Goal: Information Seeking & Learning: Compare options

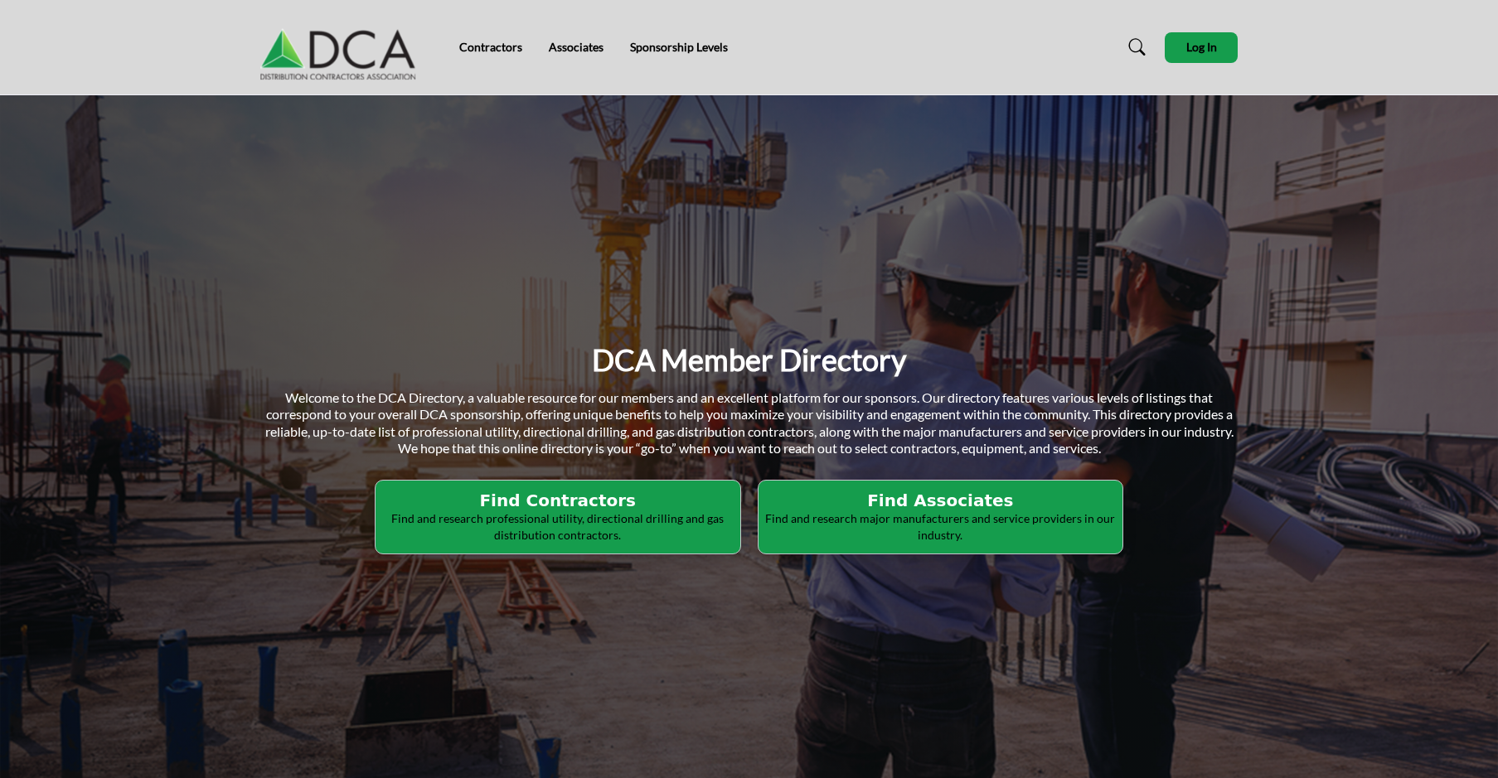
click at [541, 511] on p "Find and research professional utility, directional drilling and gas distributi…" at bounding box center [557, 527] width 355 height 32
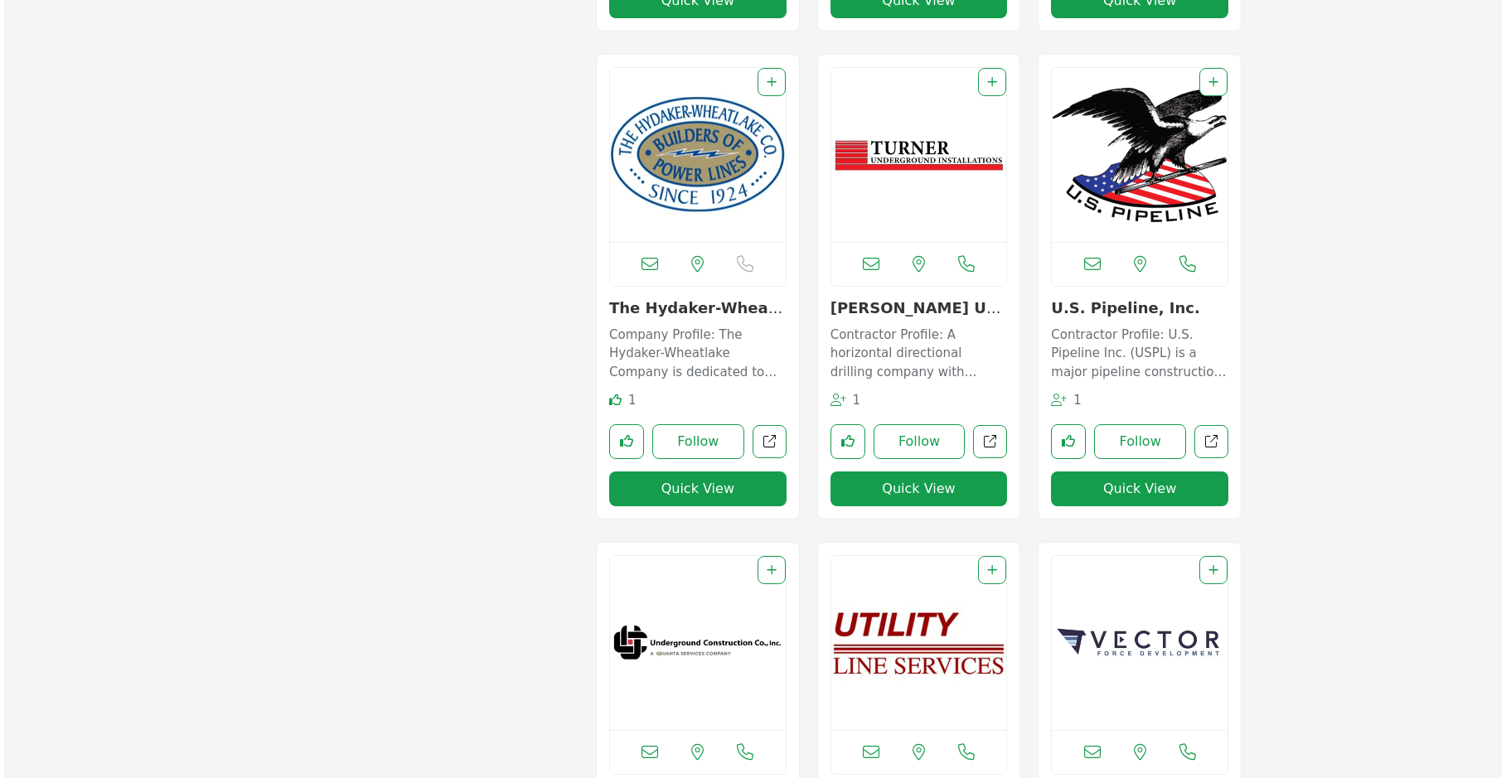
scroll to position [11578, 0]
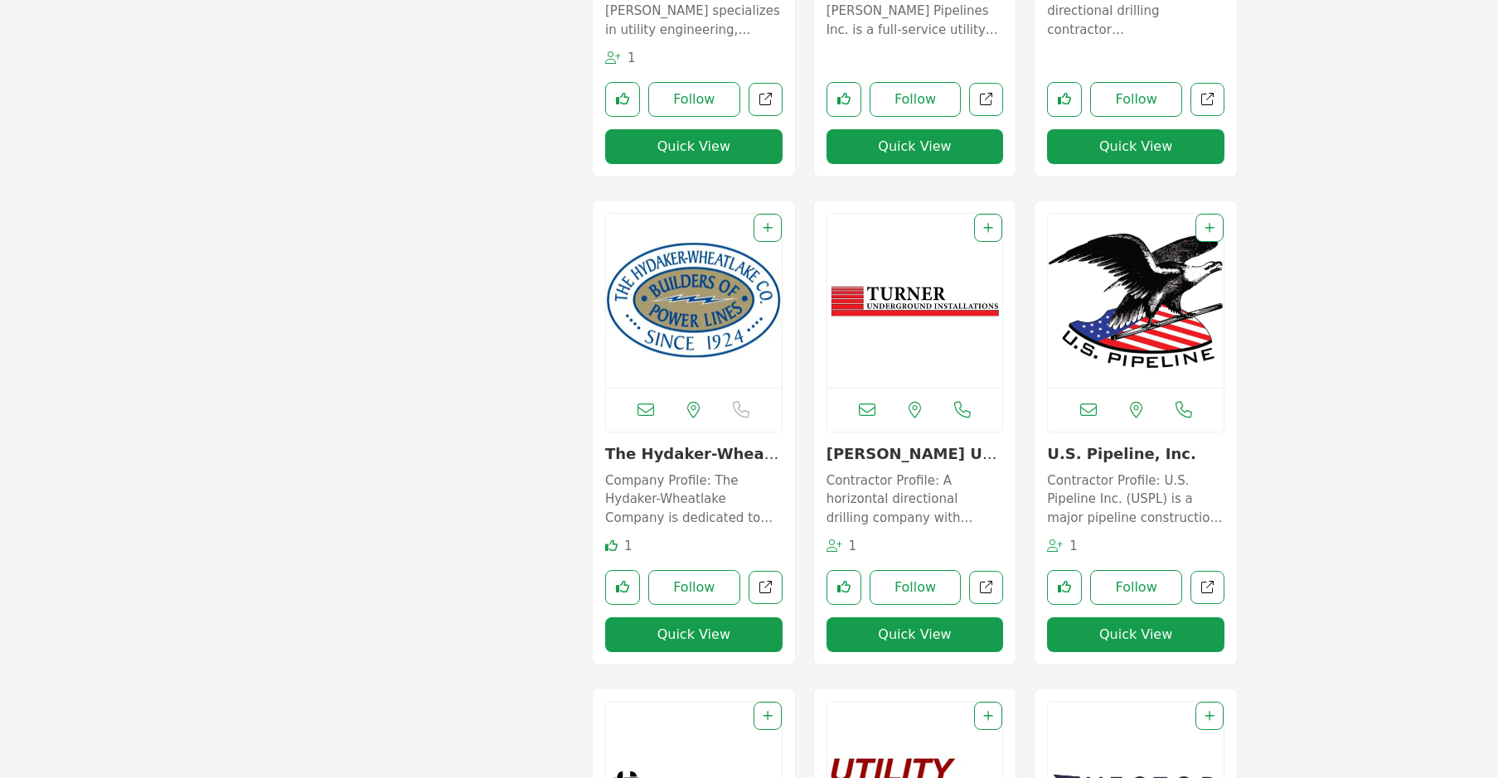
click at [913, 634] on button "Quick View" at bounding box center [914, 635] width 177 height 35
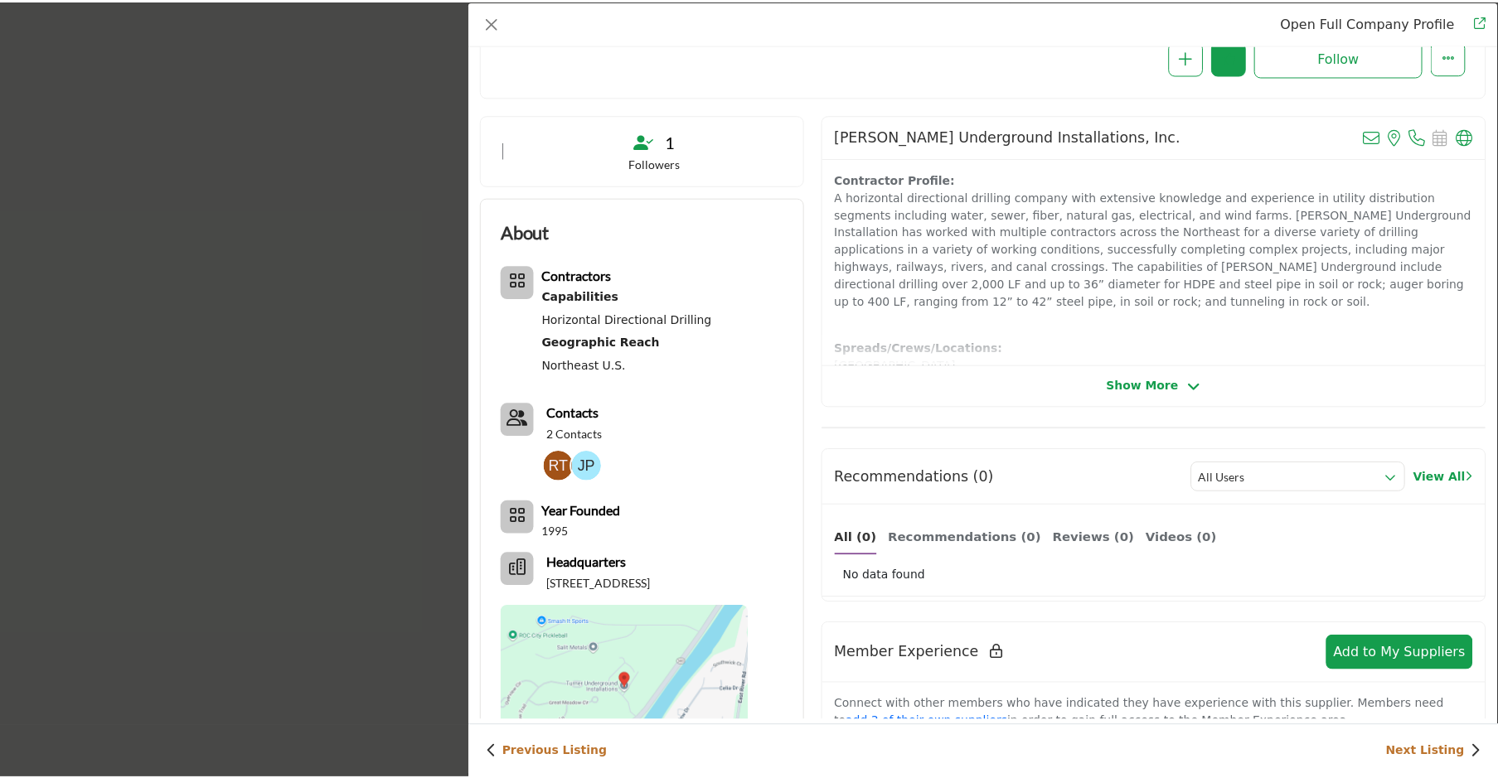
scroll to position [249, 0]
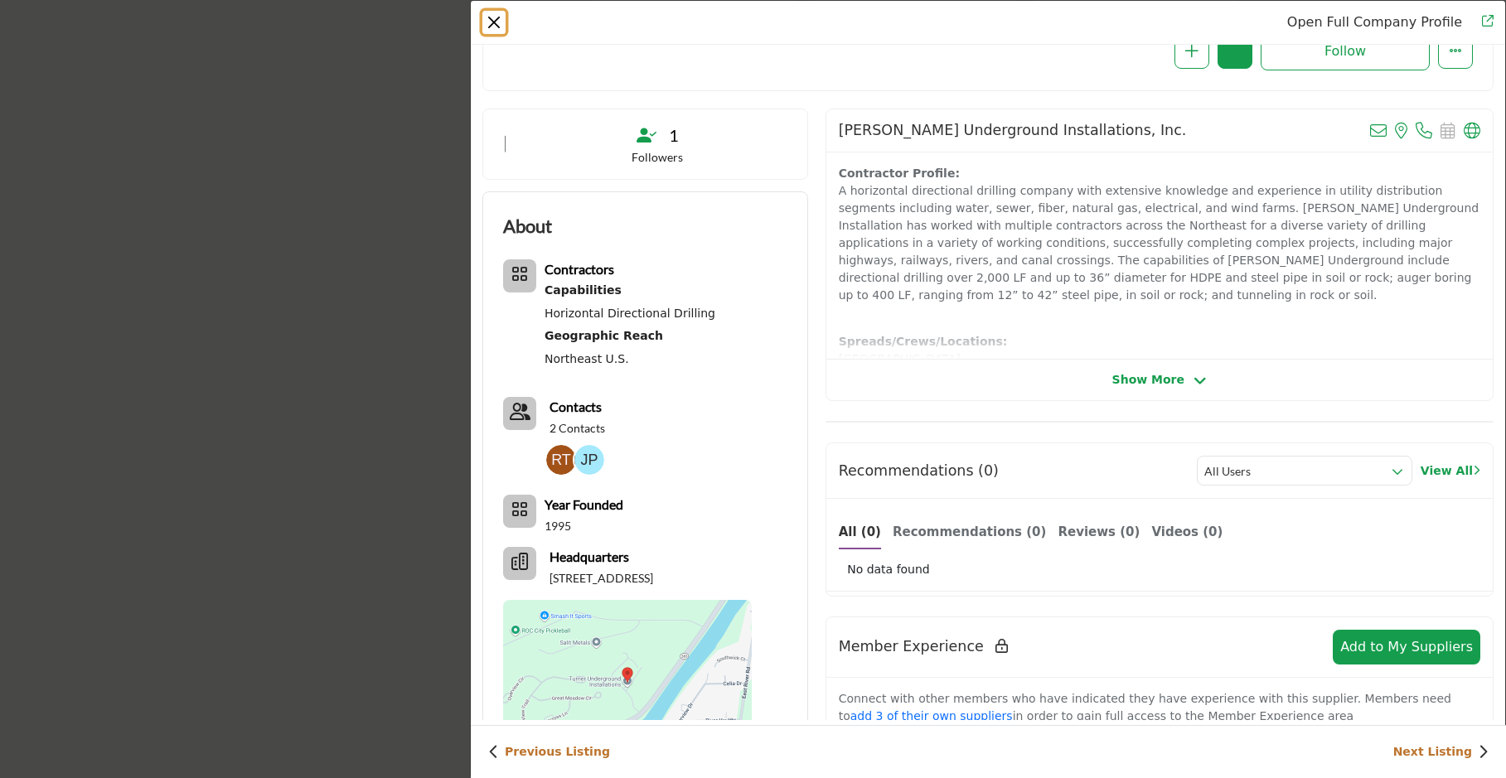
click at [495, 17] on button "Close" at bounding box center [493, 22] width 23 height 23
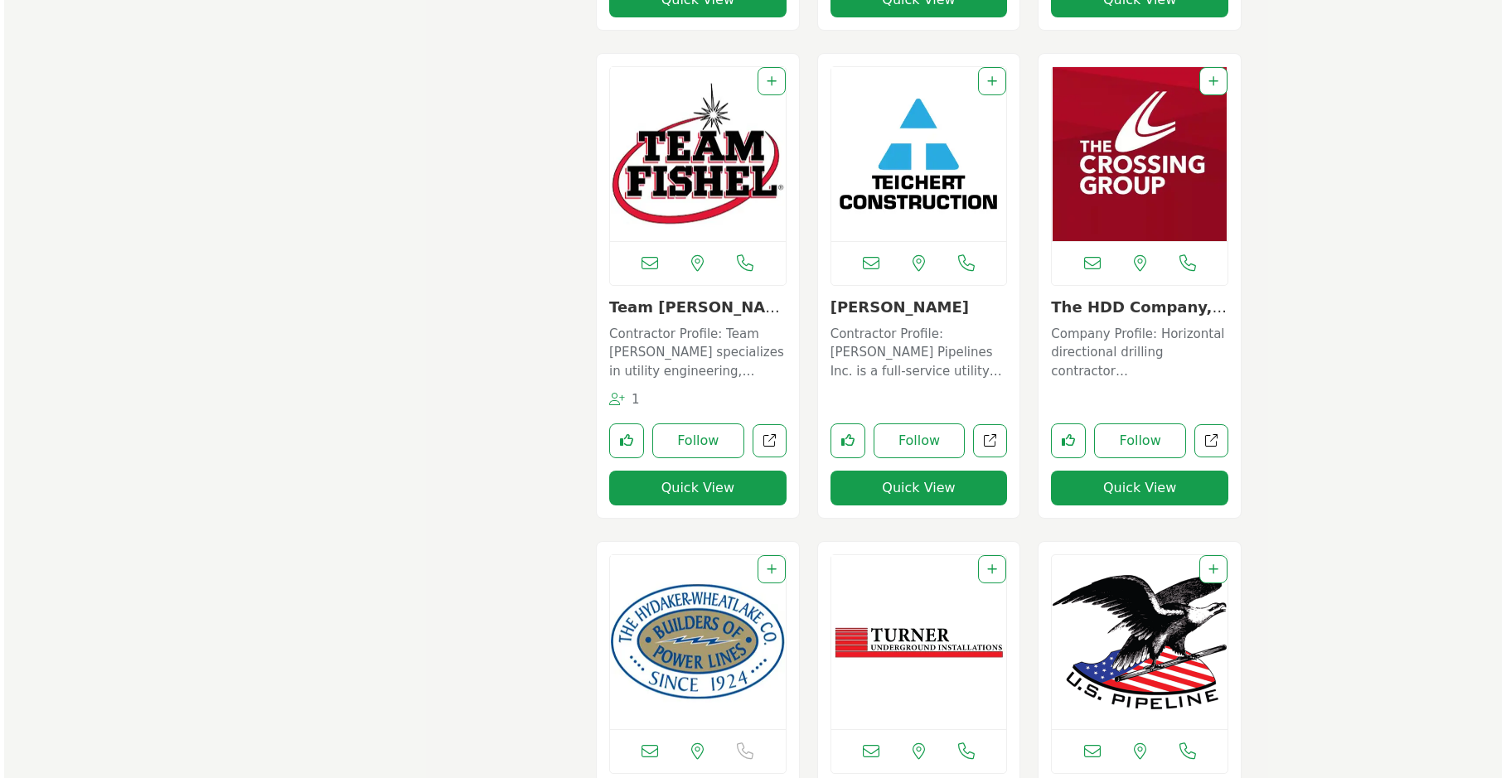
scroll to position [11495, 0]
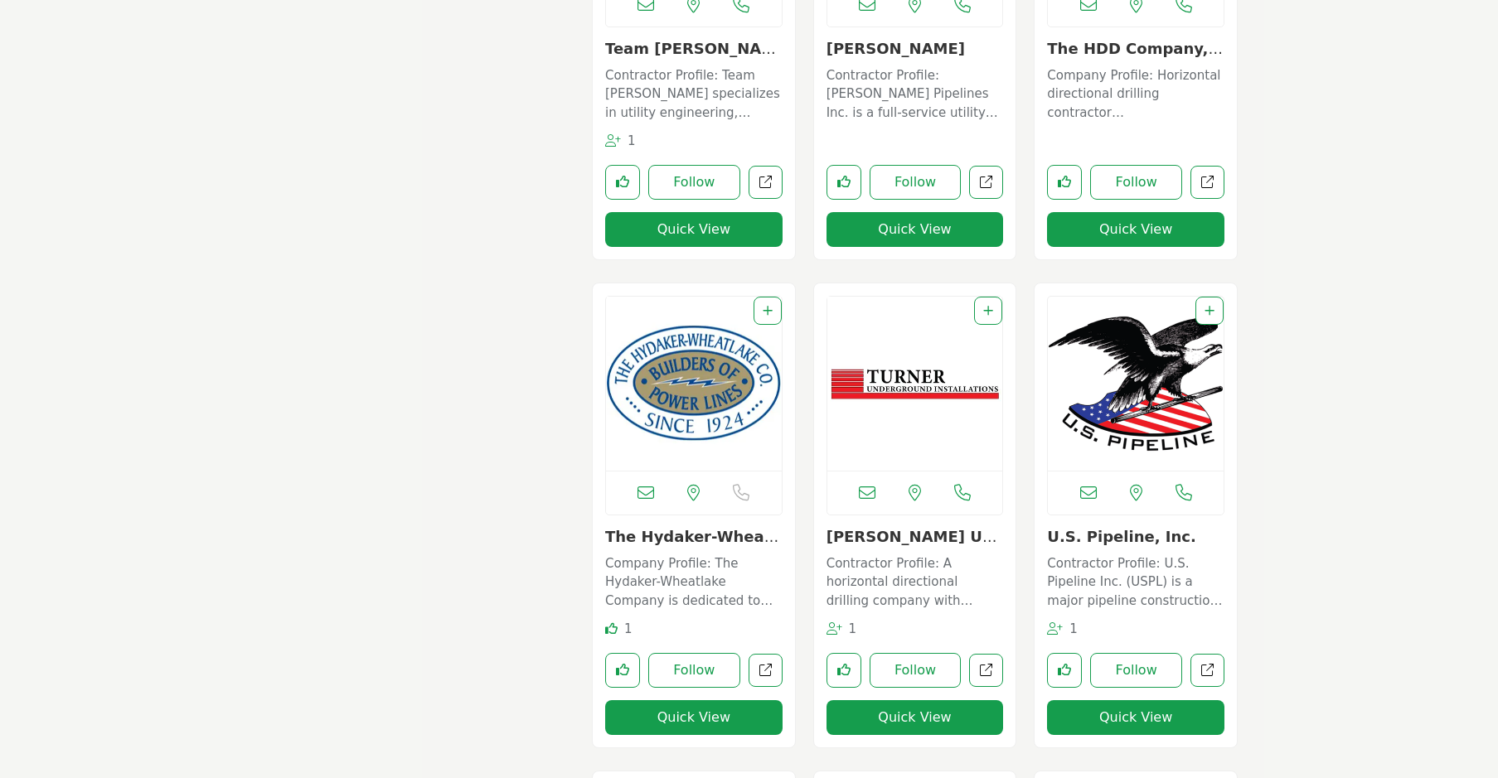
click at [1112, 716] on button "Quick View" at bounding box center [1135, 717] width 177 height 35
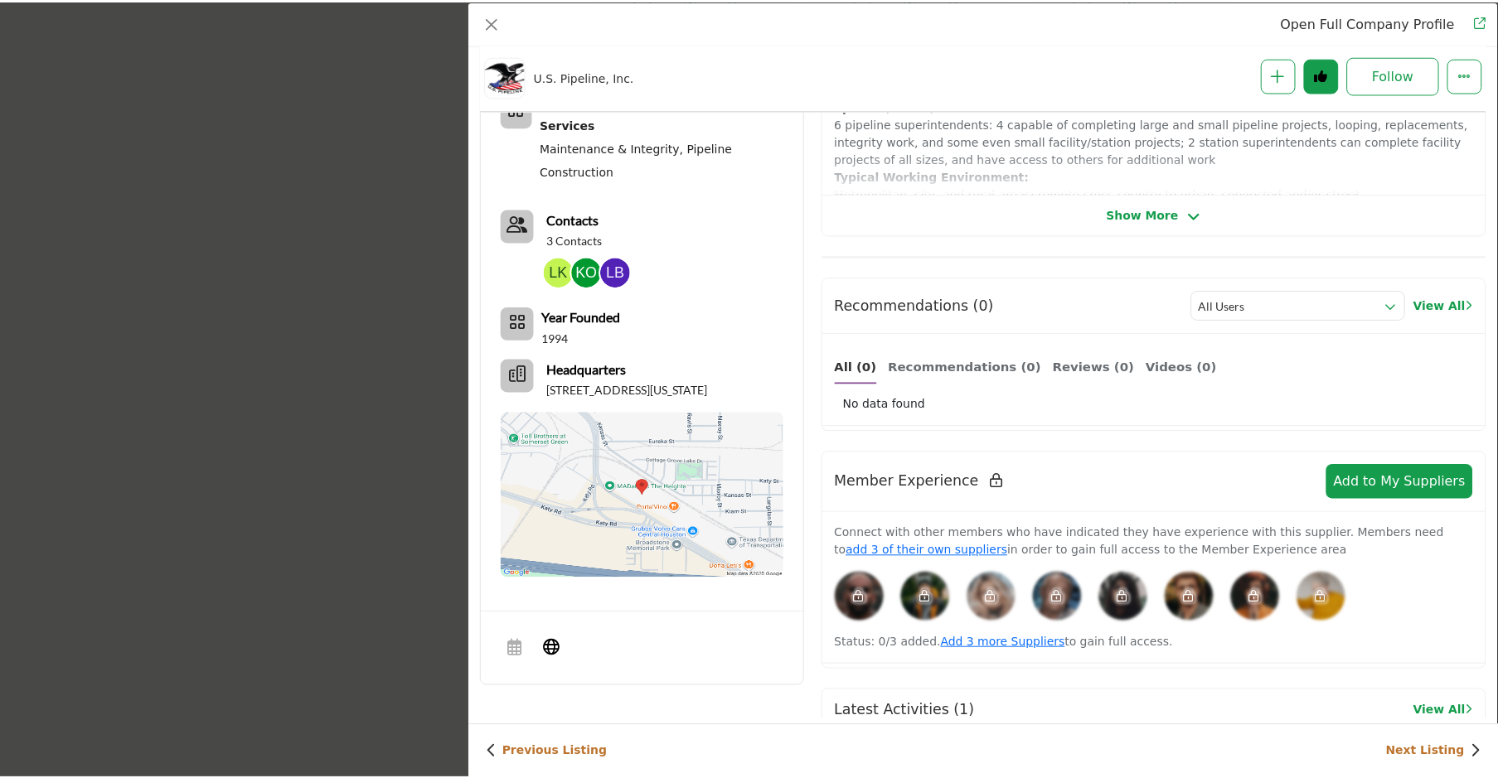
scroll to position [0, 0]
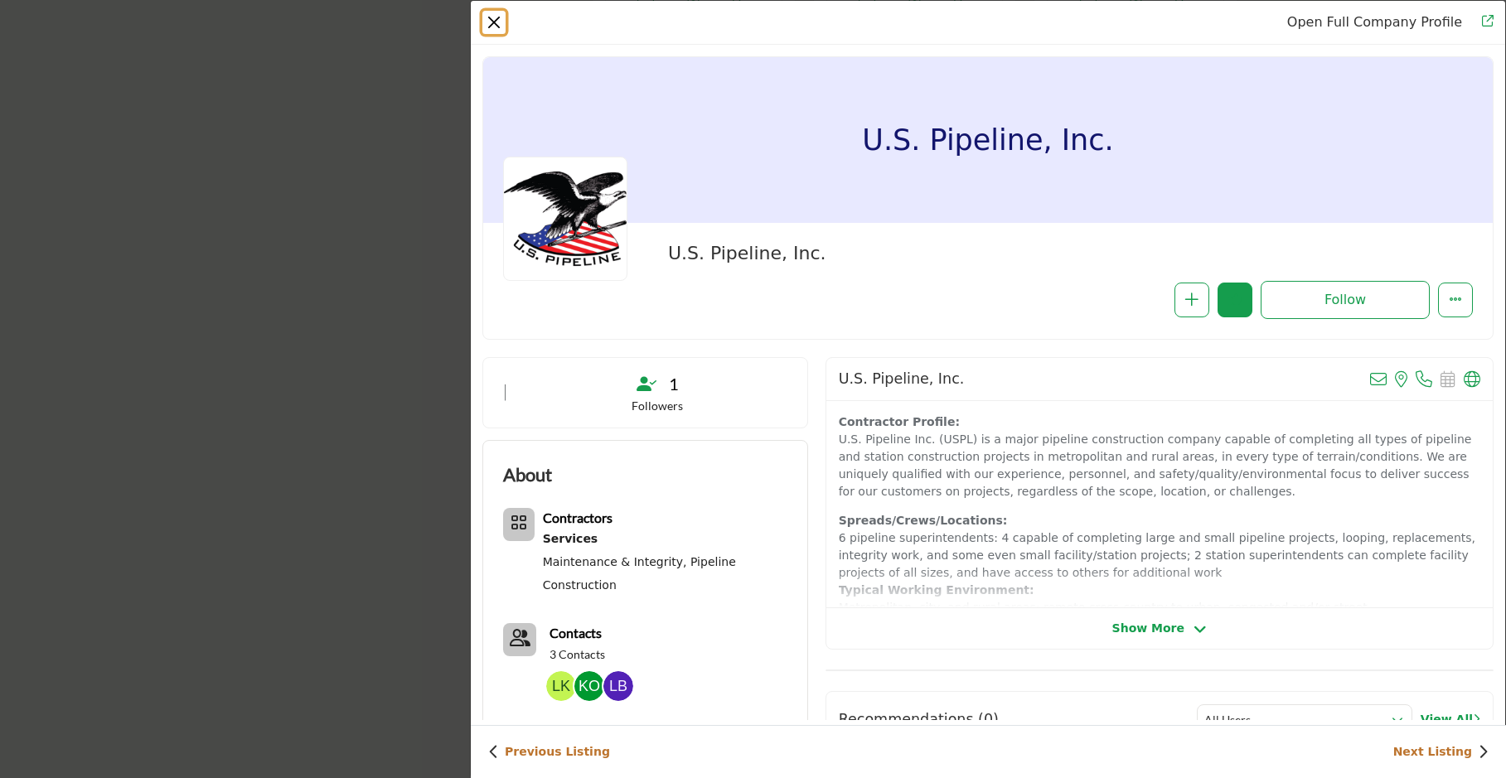
click at [495, 25] on button "Close" at bounding box center [493, 22] width 23 height 23
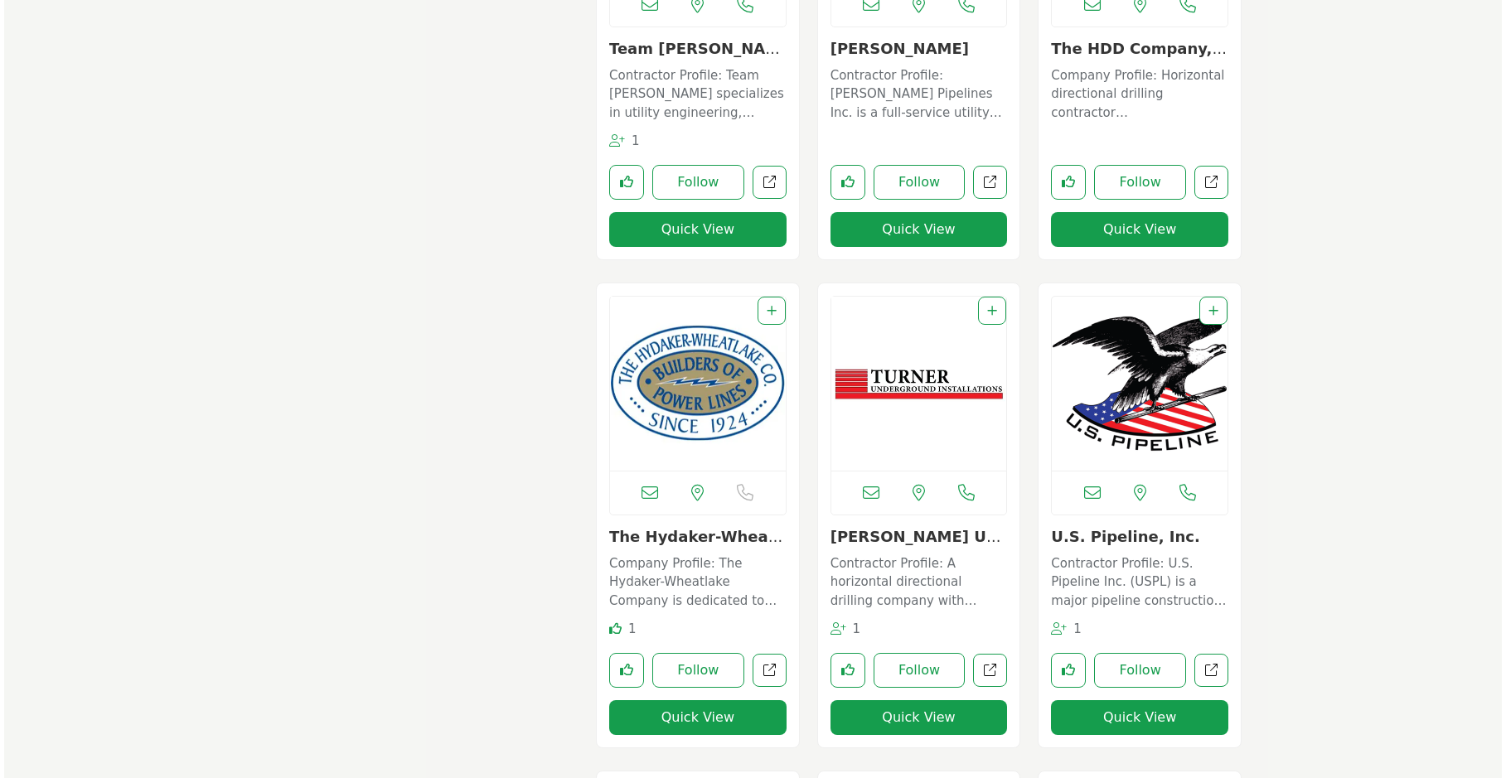
scroll to position [11080, 0]
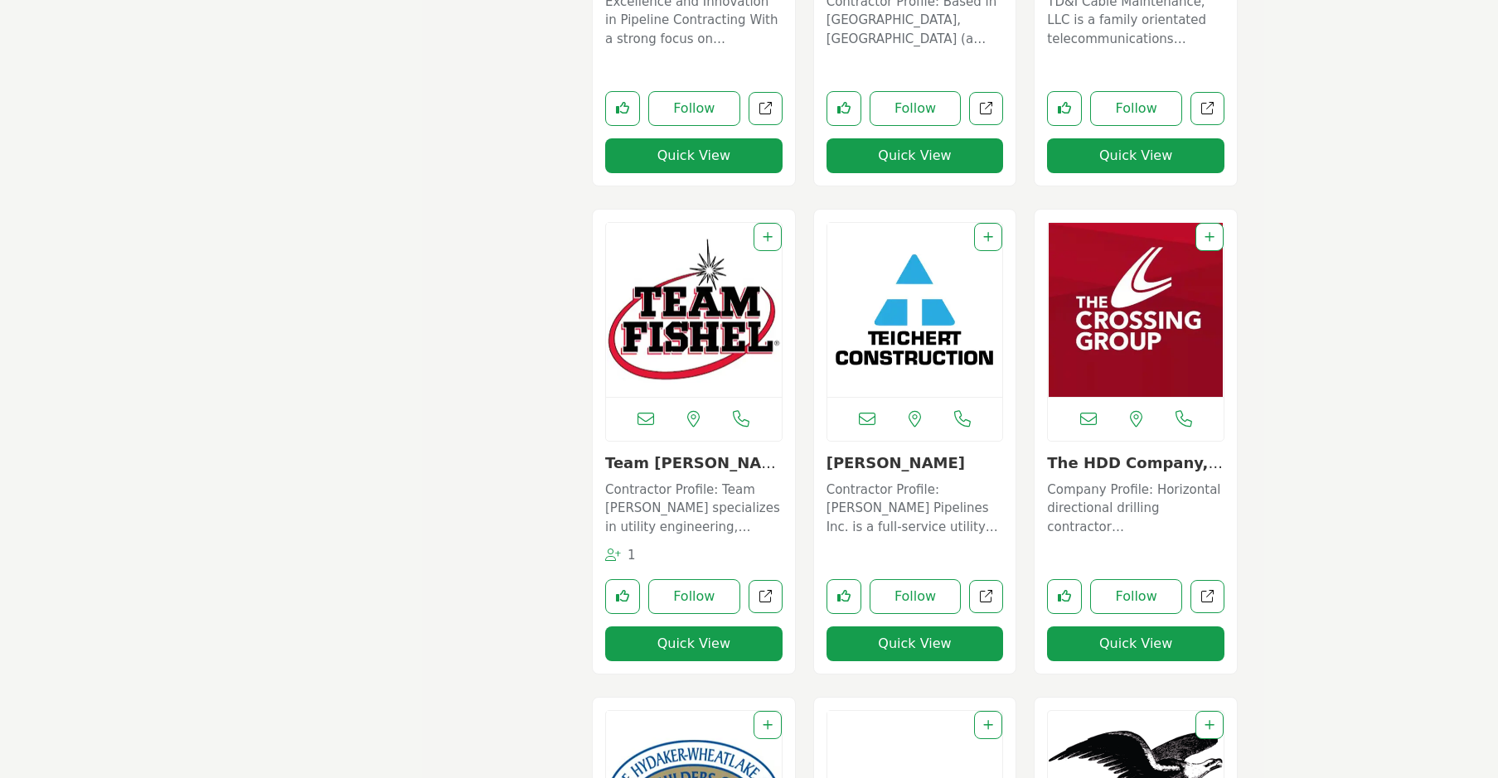
click at [1124, 644] on button "Quick View" at bounding box center [1135, 644] width 177 height 35
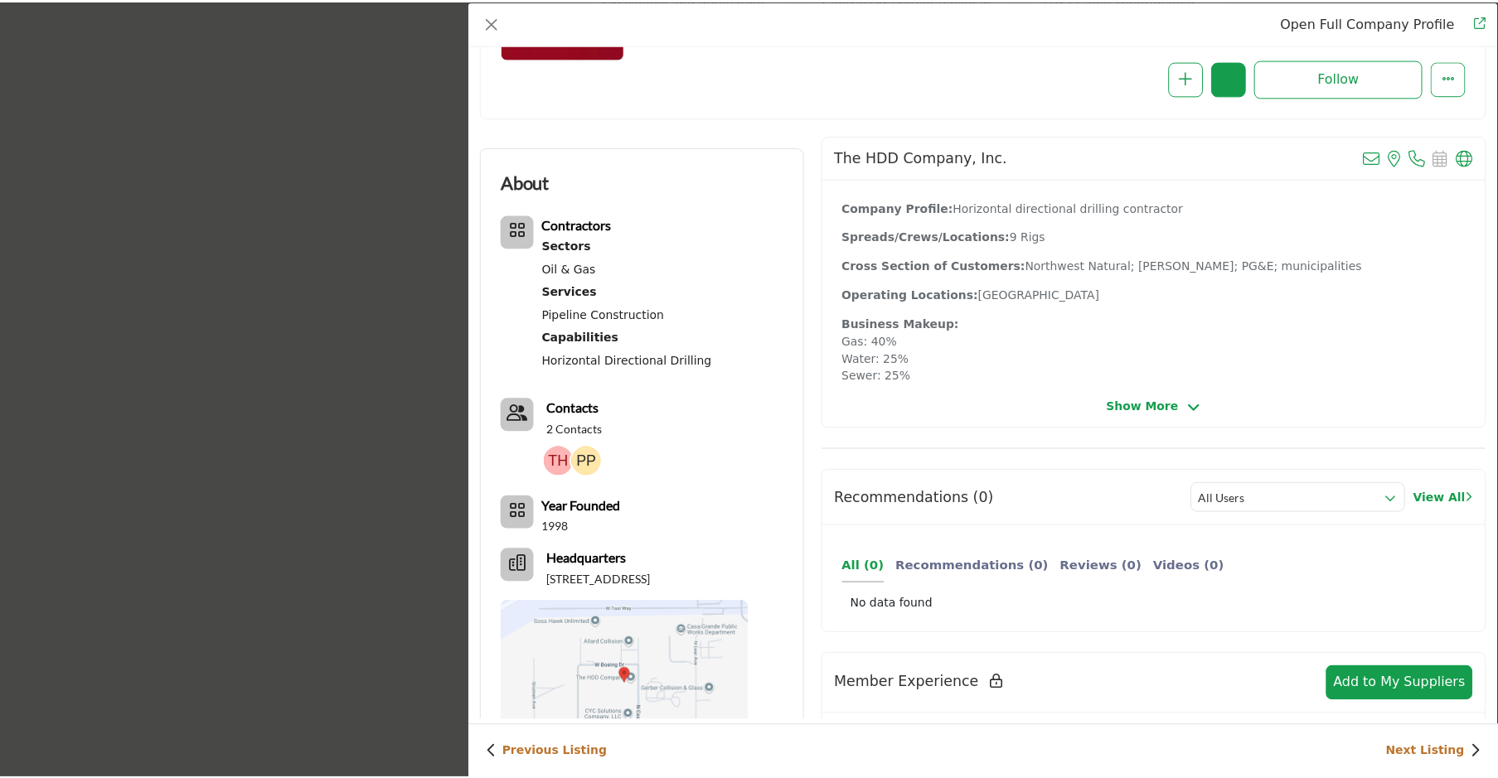
scroll to position [0, 0]
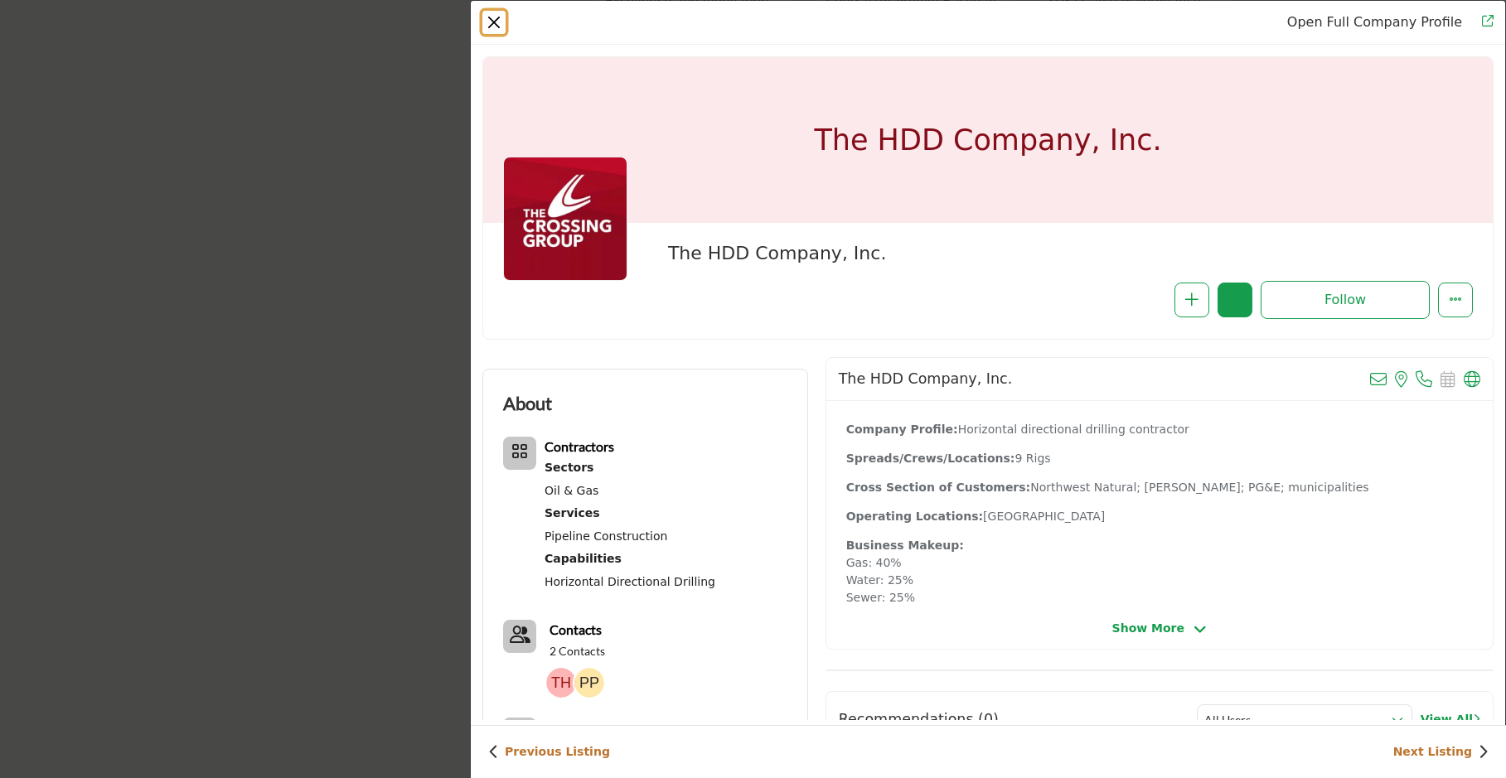
click at [490, 22] on button "Close" at bounding box center [493, 22] width 23 height 23
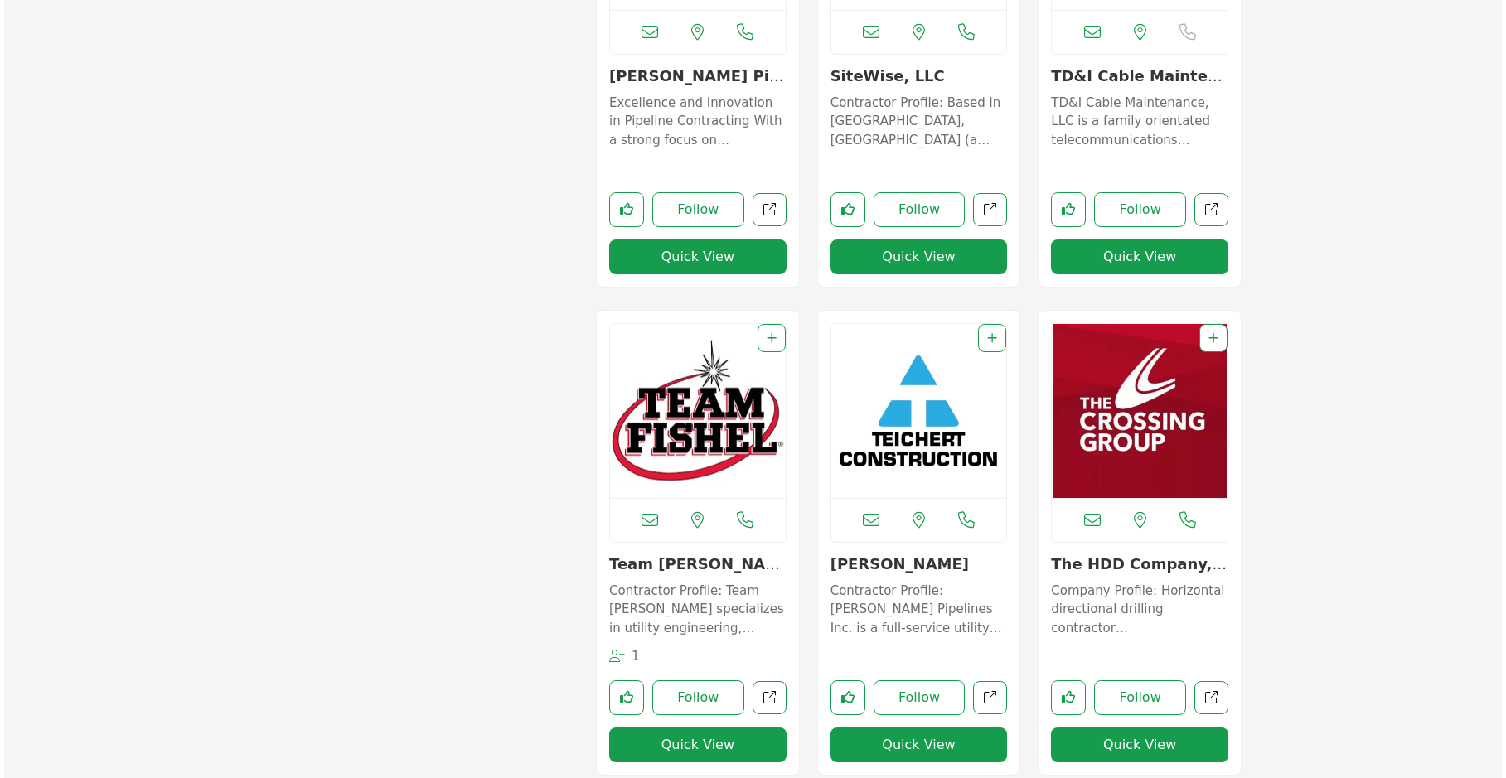
scroll to position [10832, 0]
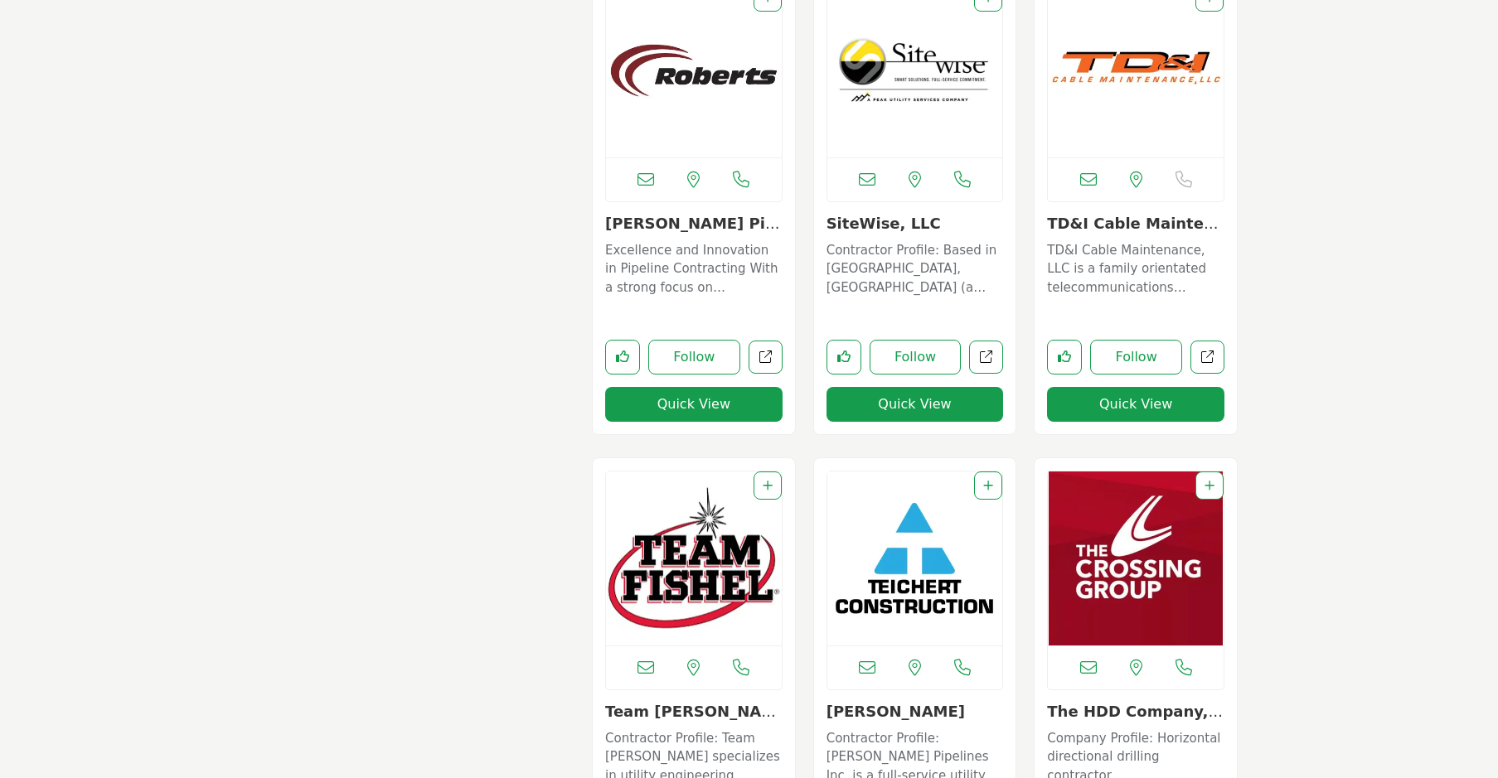
click at [1142, 401] on button "Quick View" at bounding box center [1135, 404] width 177 height 35
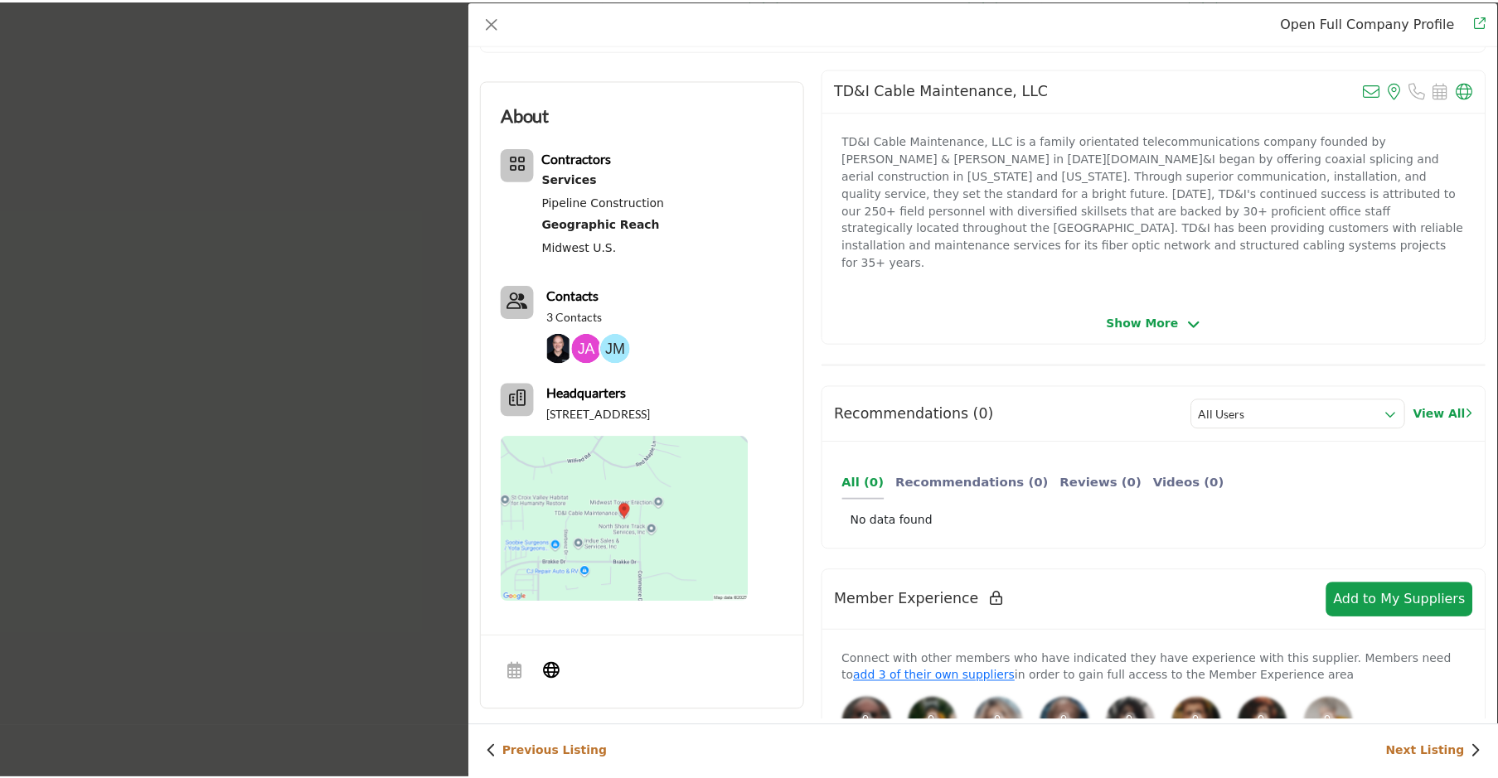
scroll to position [249, 0]
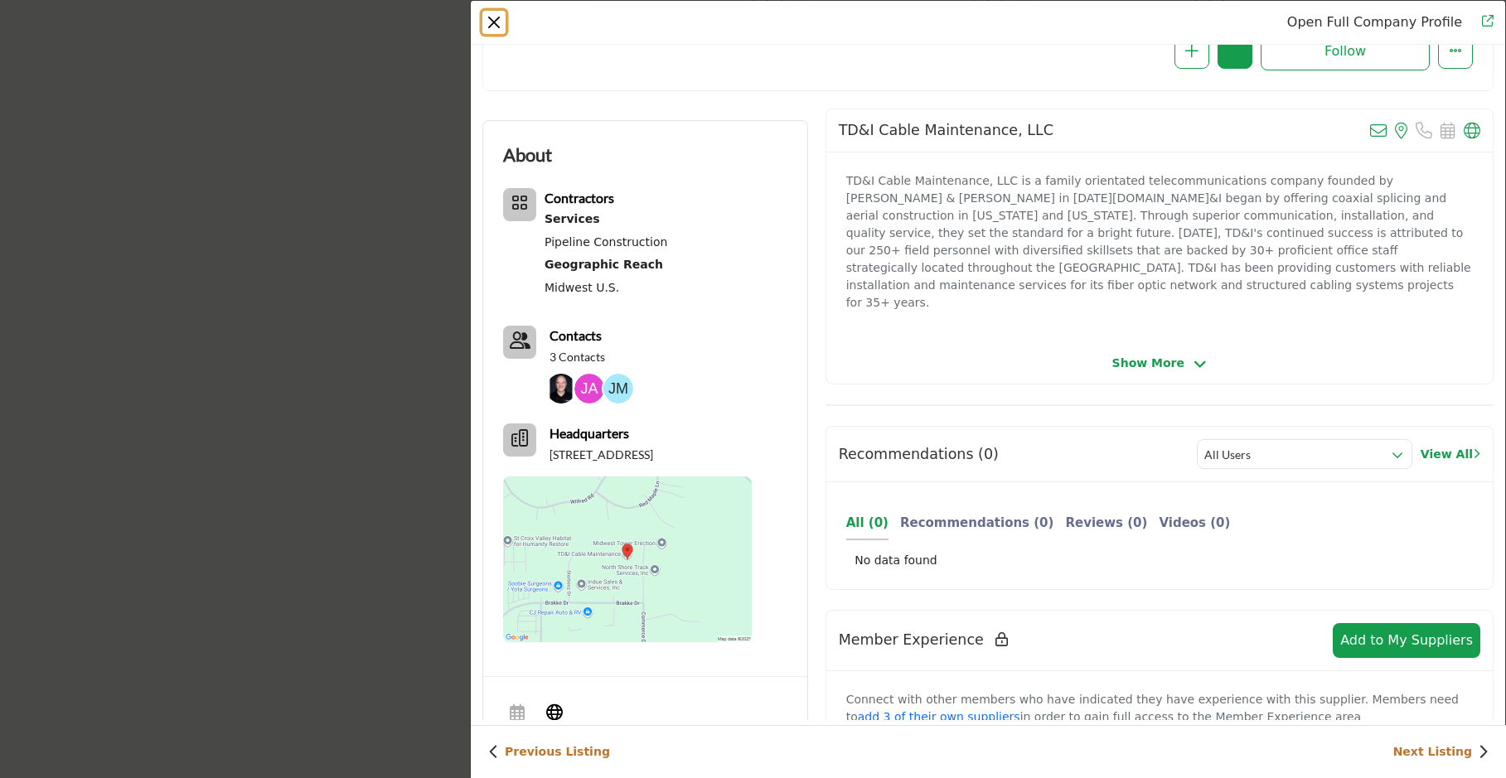
click at [500, 23] on button "Close" at bounding box center [493, 22] width 23 height 23
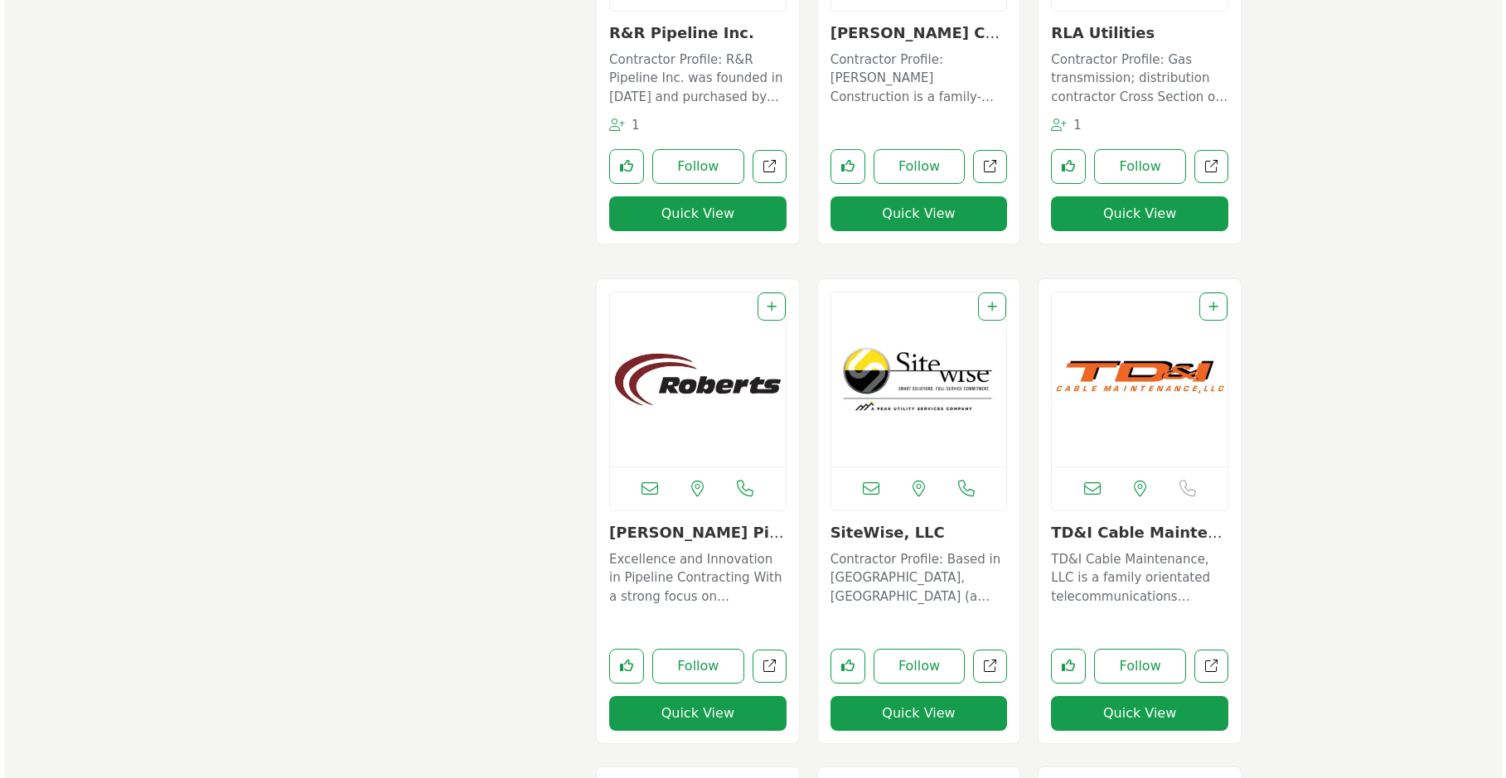
scroll to position [10500, 0]
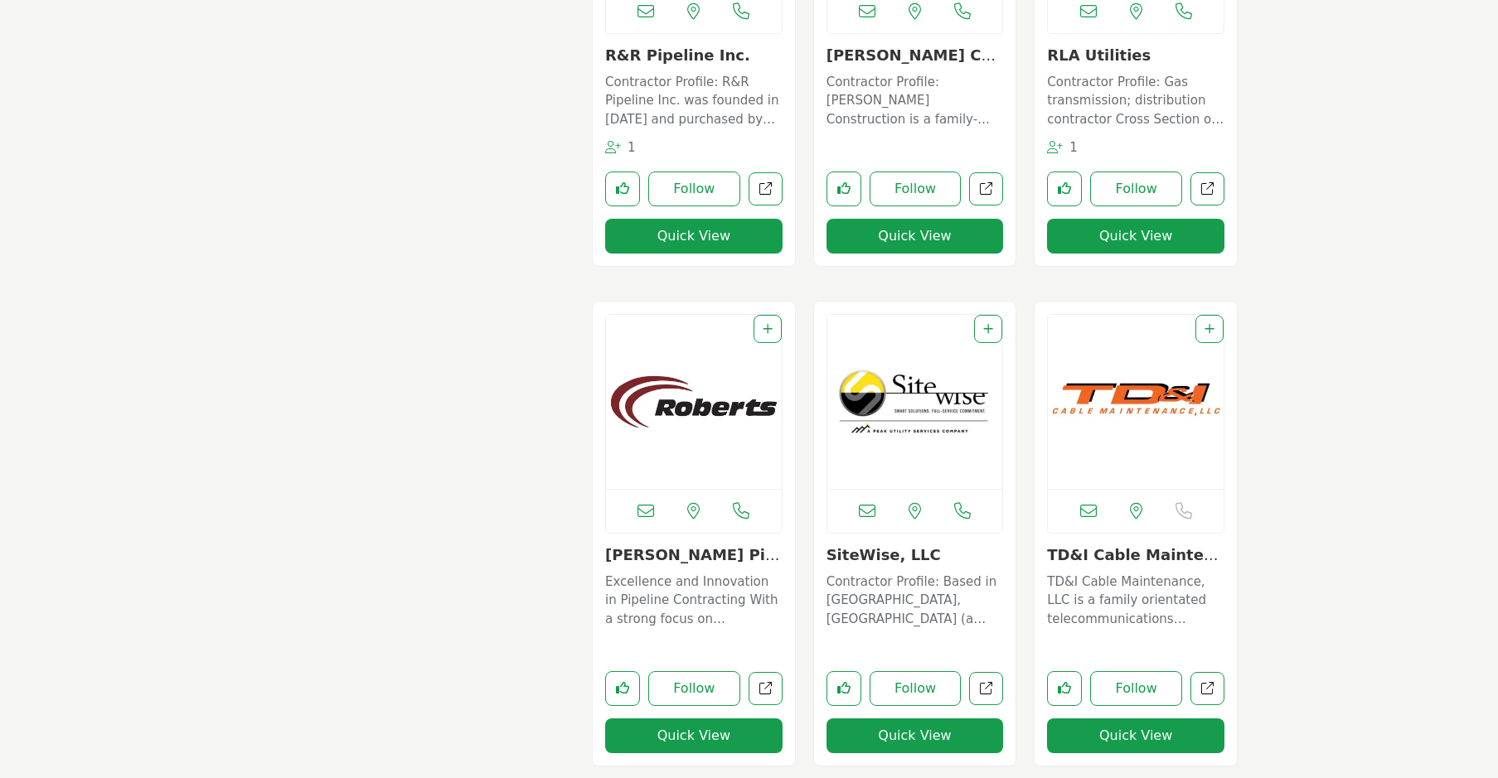
click at [692, 737] on button "Quick View" at bounding box center [693, 736] width 177 height 35
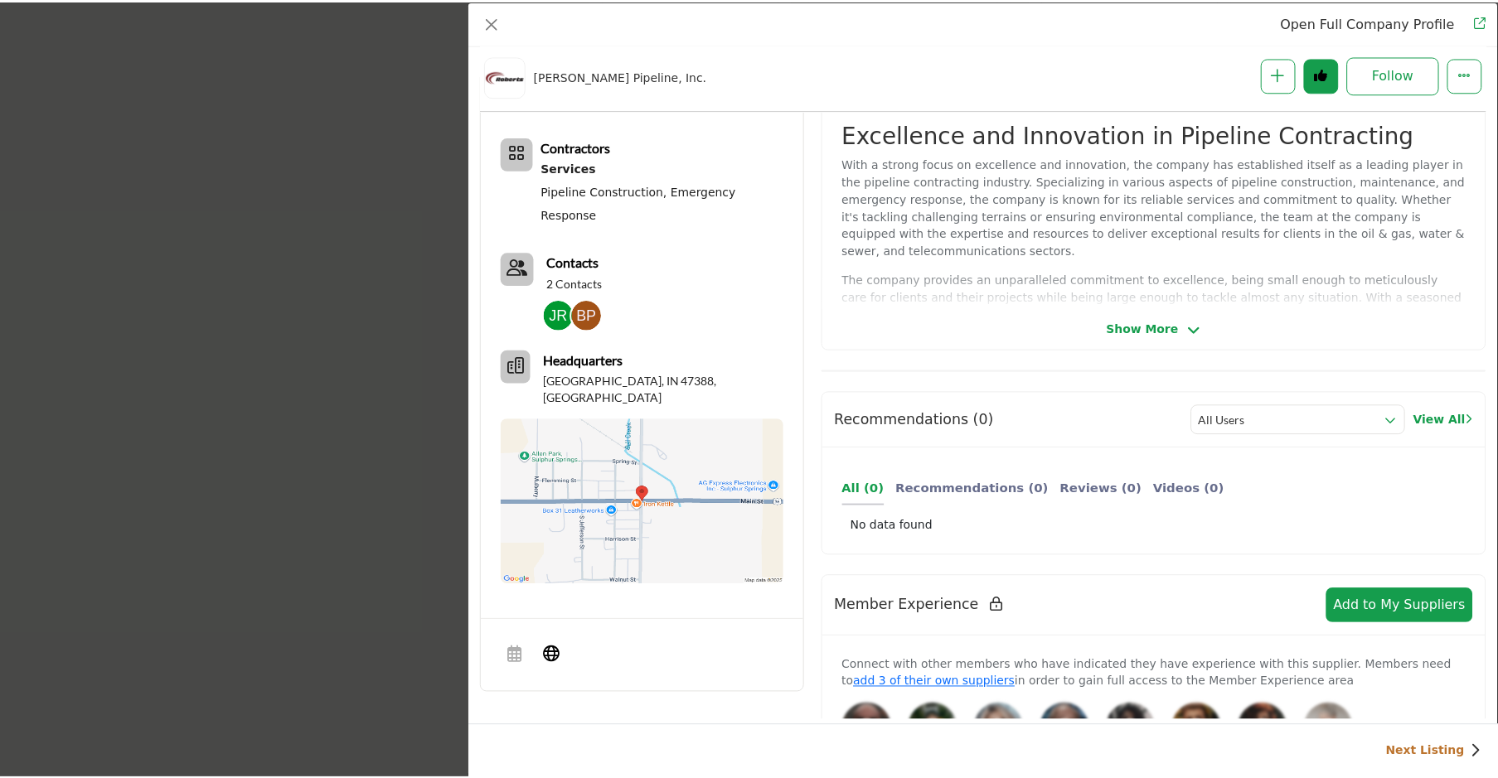
scroll to position [399, 0]
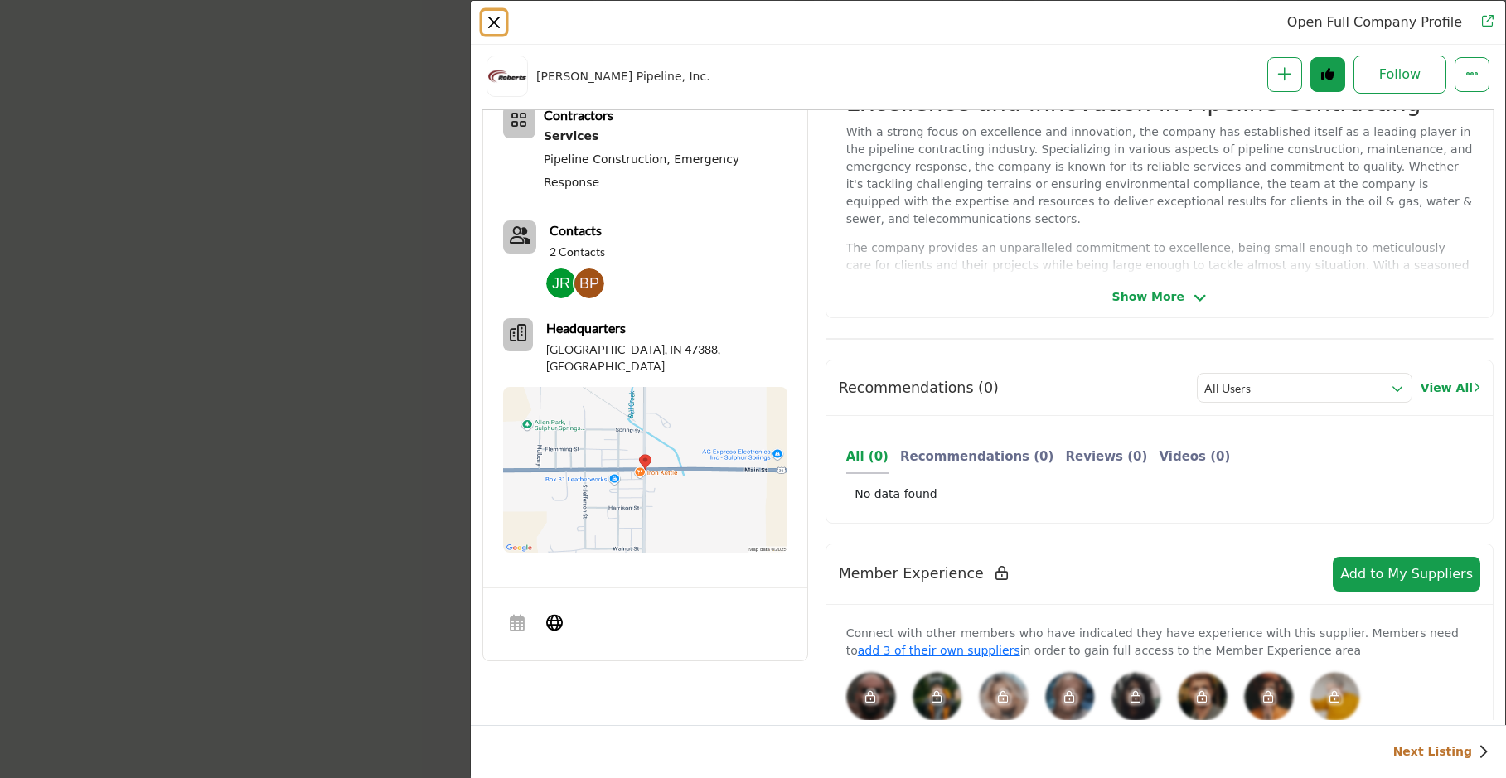
click at [495, 20] on button "Close" at bounding box center [493, 22] width 23 height 23
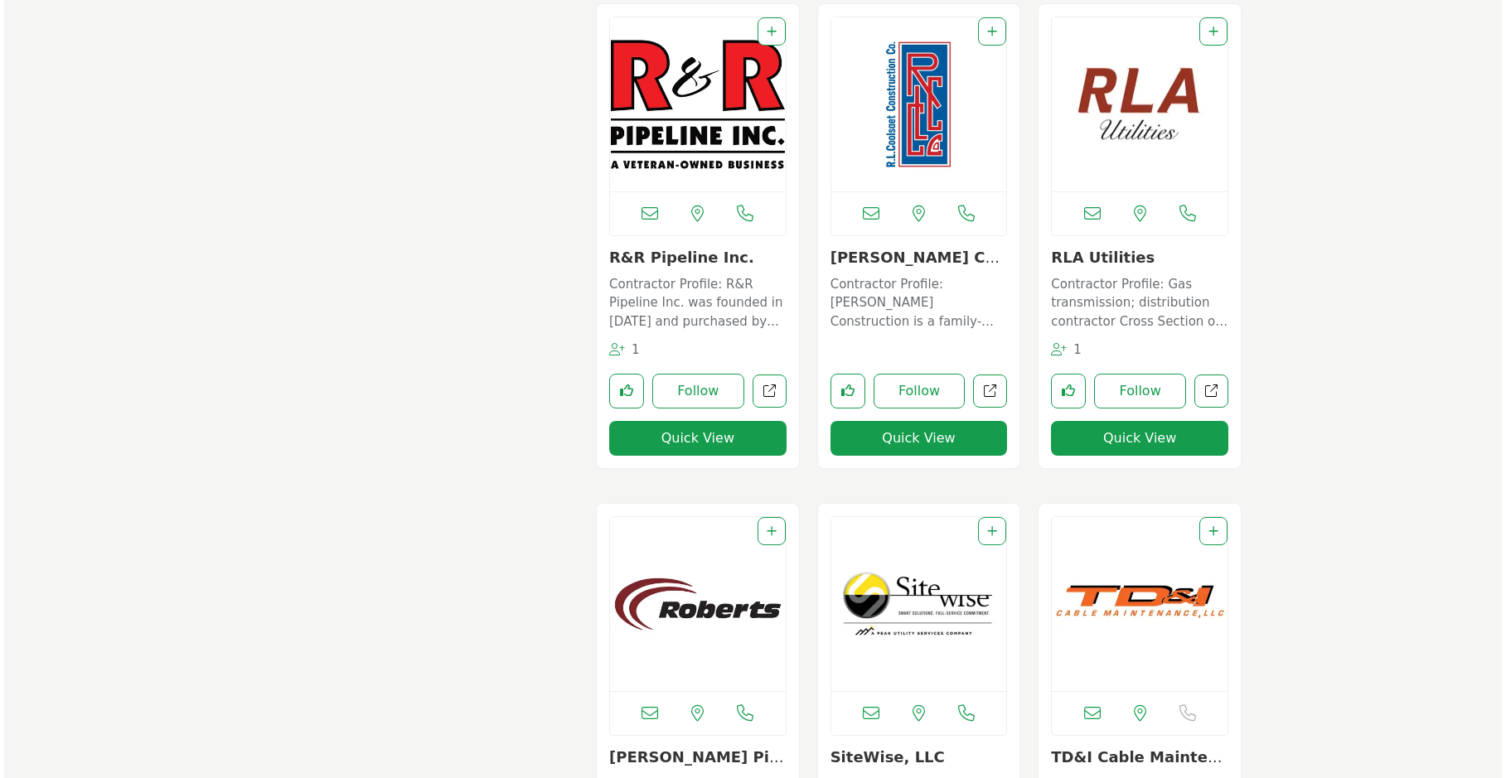
scroll to position [10086, 0]
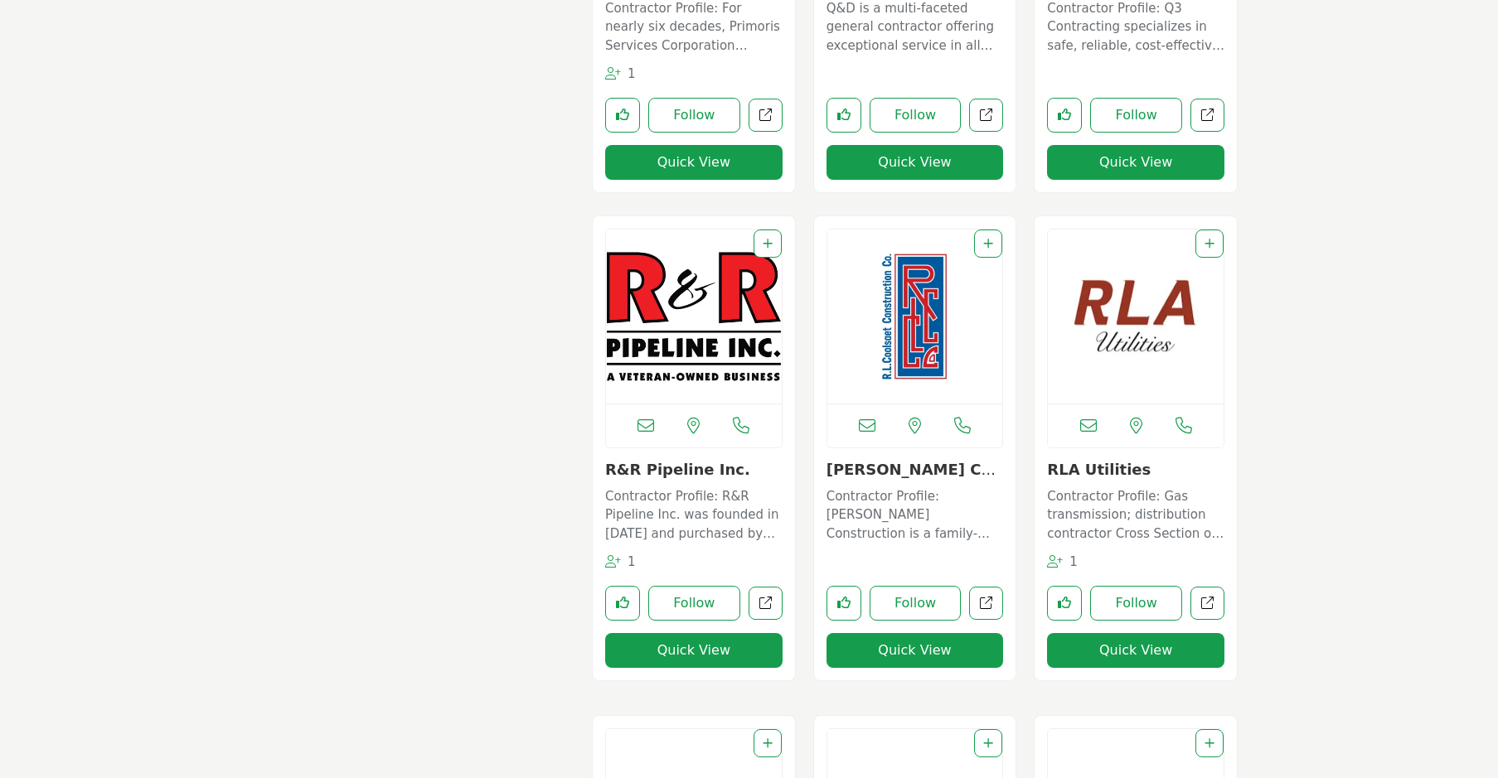
click at [1098, 644] on button "Quick View" at bounding box center [1135, 650] width 177 height 35
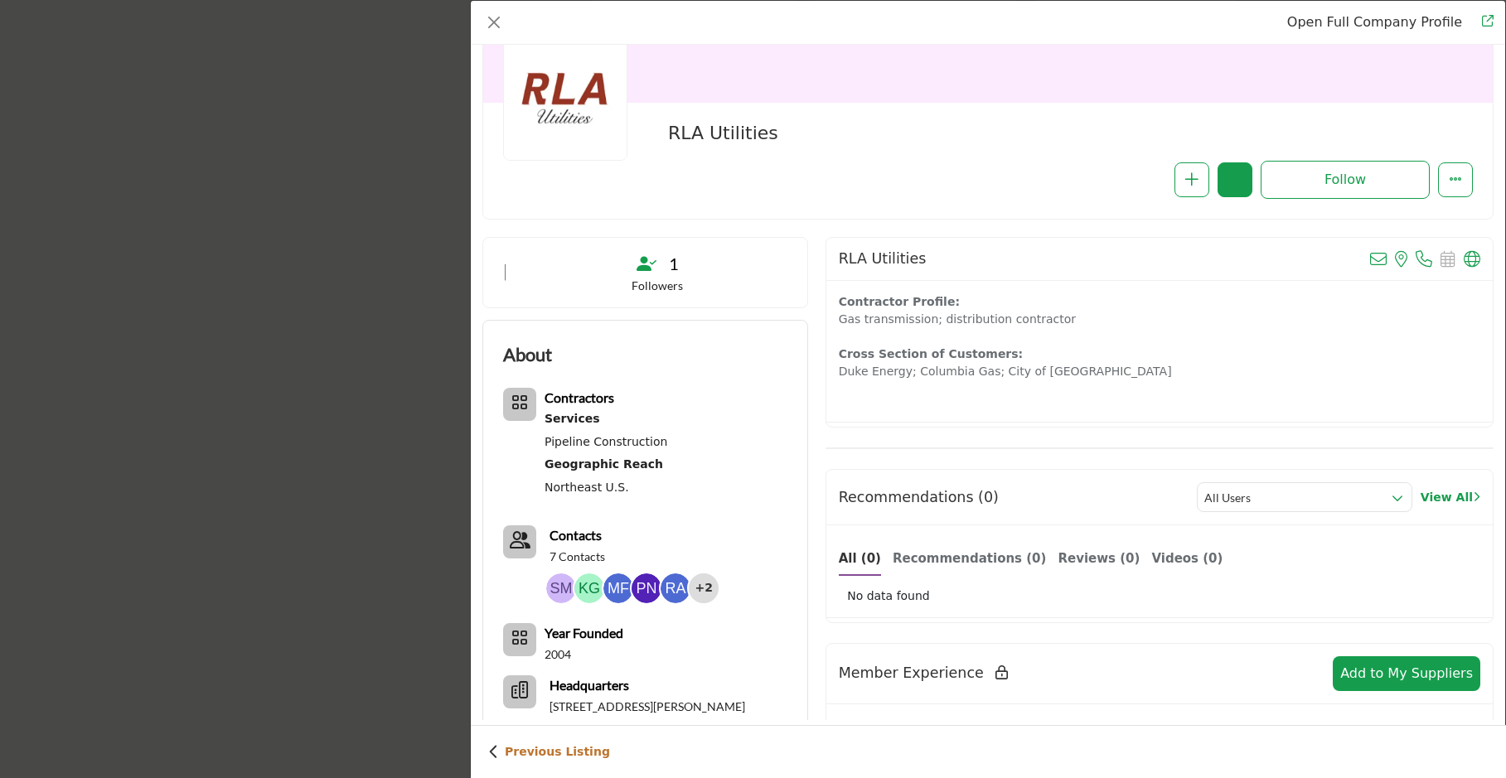
scroll to position [0, 0]
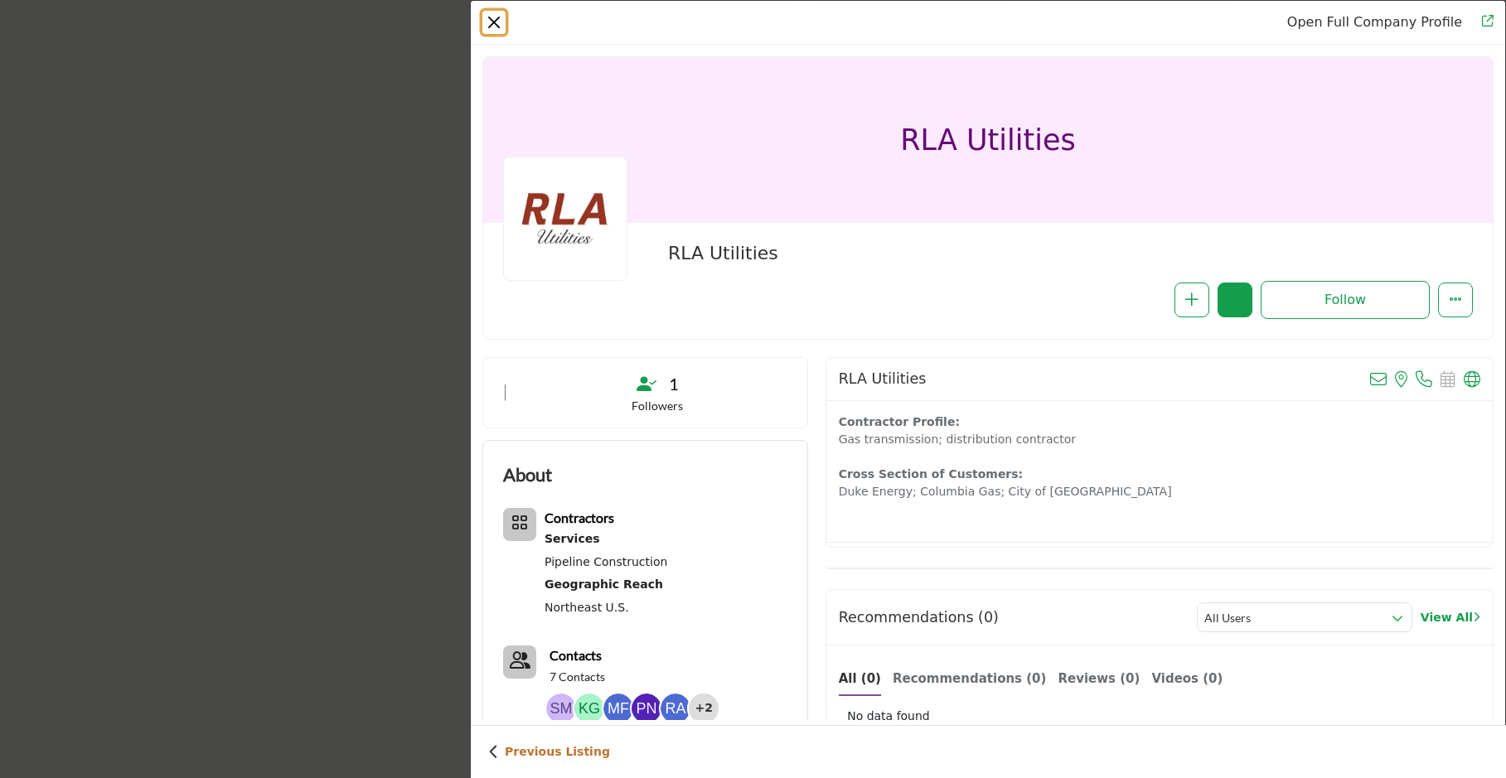
click at [493, 22] on button "Close" at bounding box center [493, 22] width 23 height 23
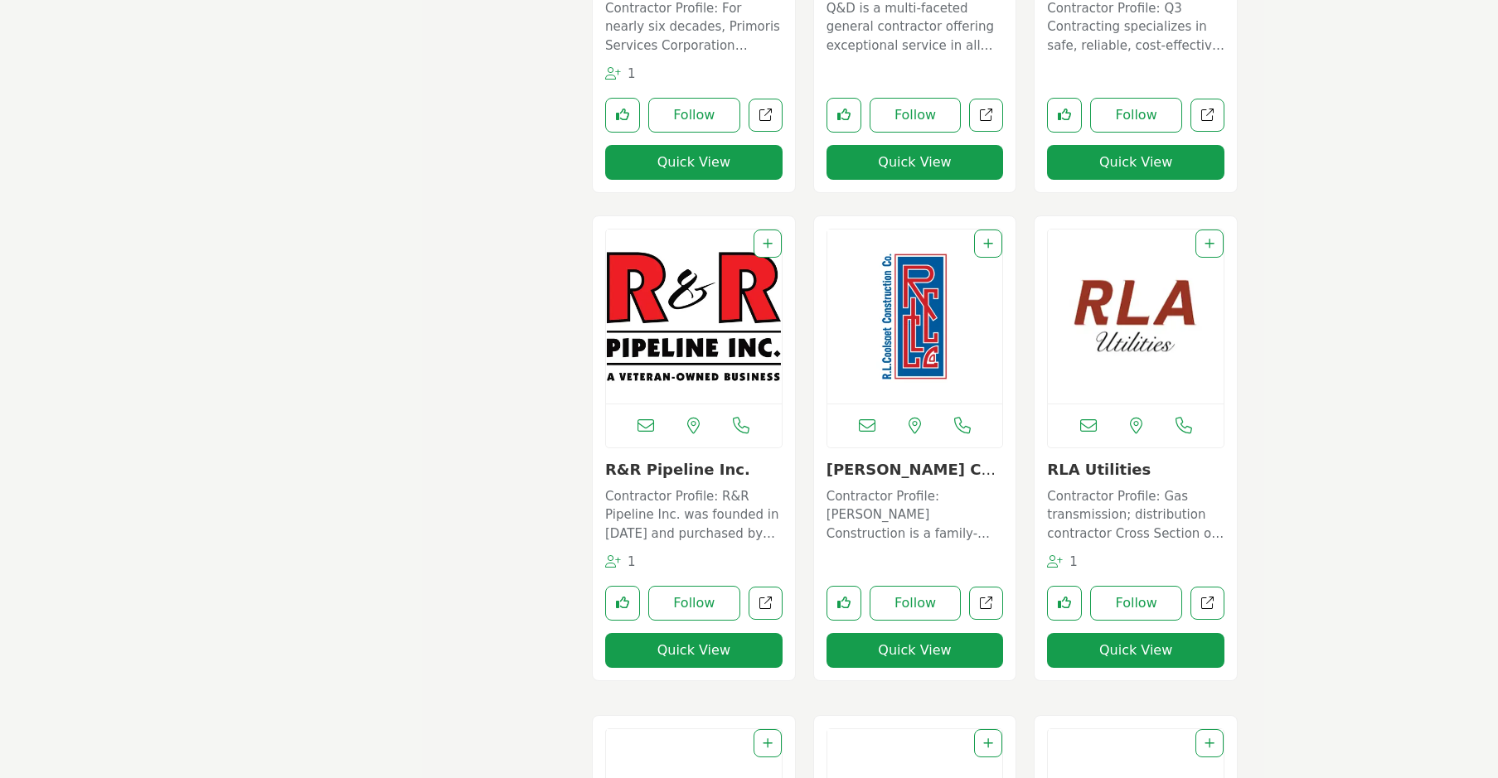
click at [908, 656] on button "Quick View" at bounding box center [914, 650] width 177 height 35
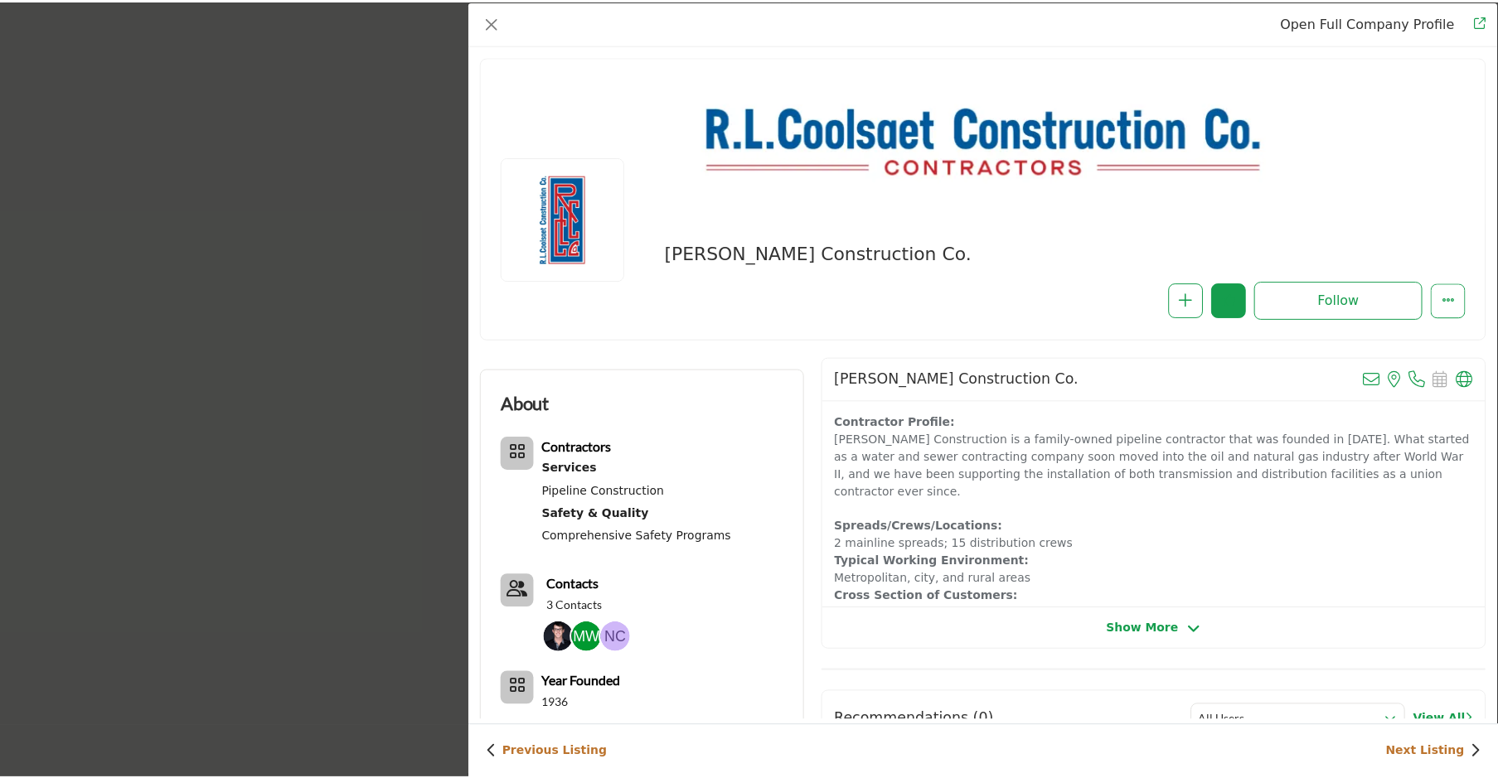
scroll to position [249, 0]
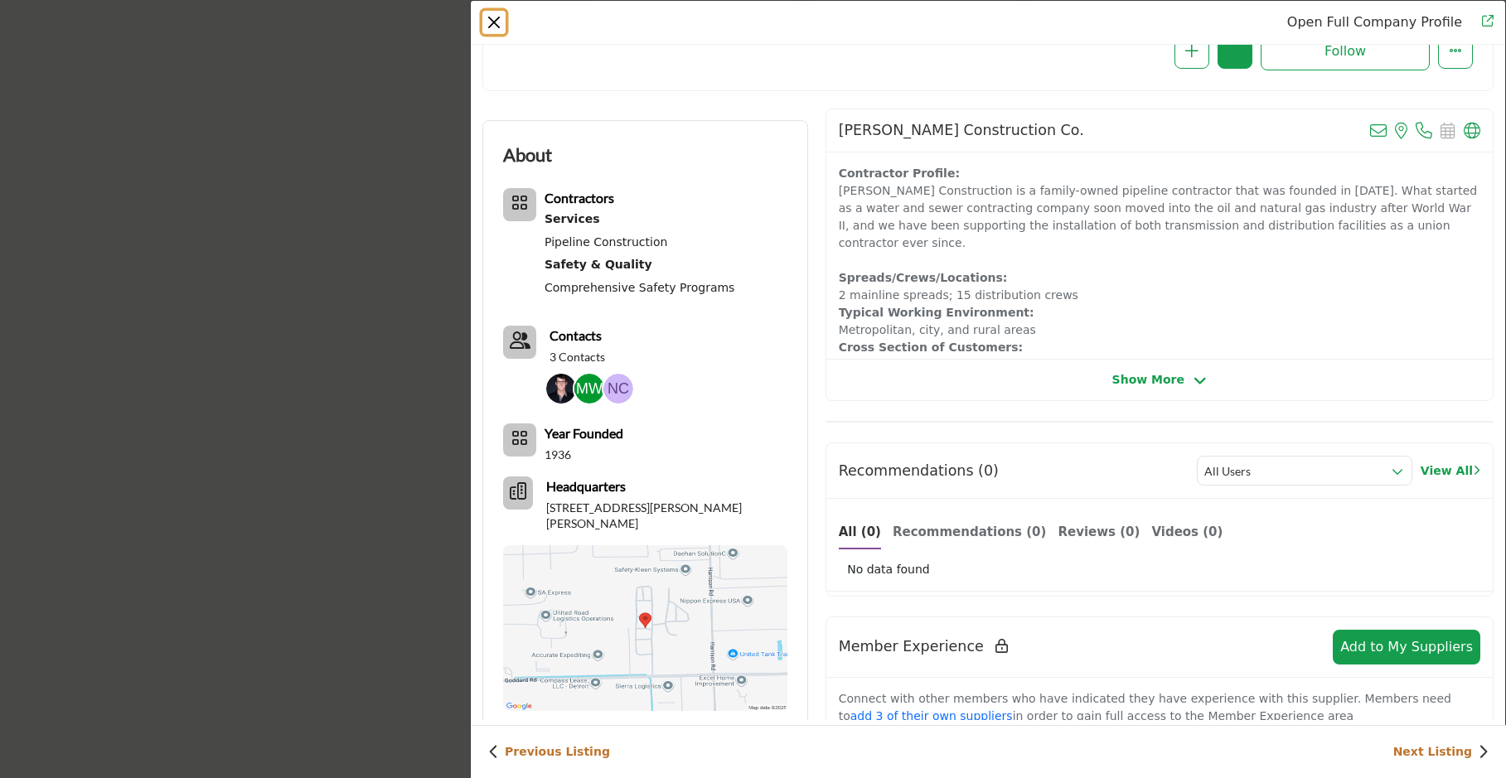
click at [493, 23] on button "Close" at bounding box center [493, 22] width 23 height 23
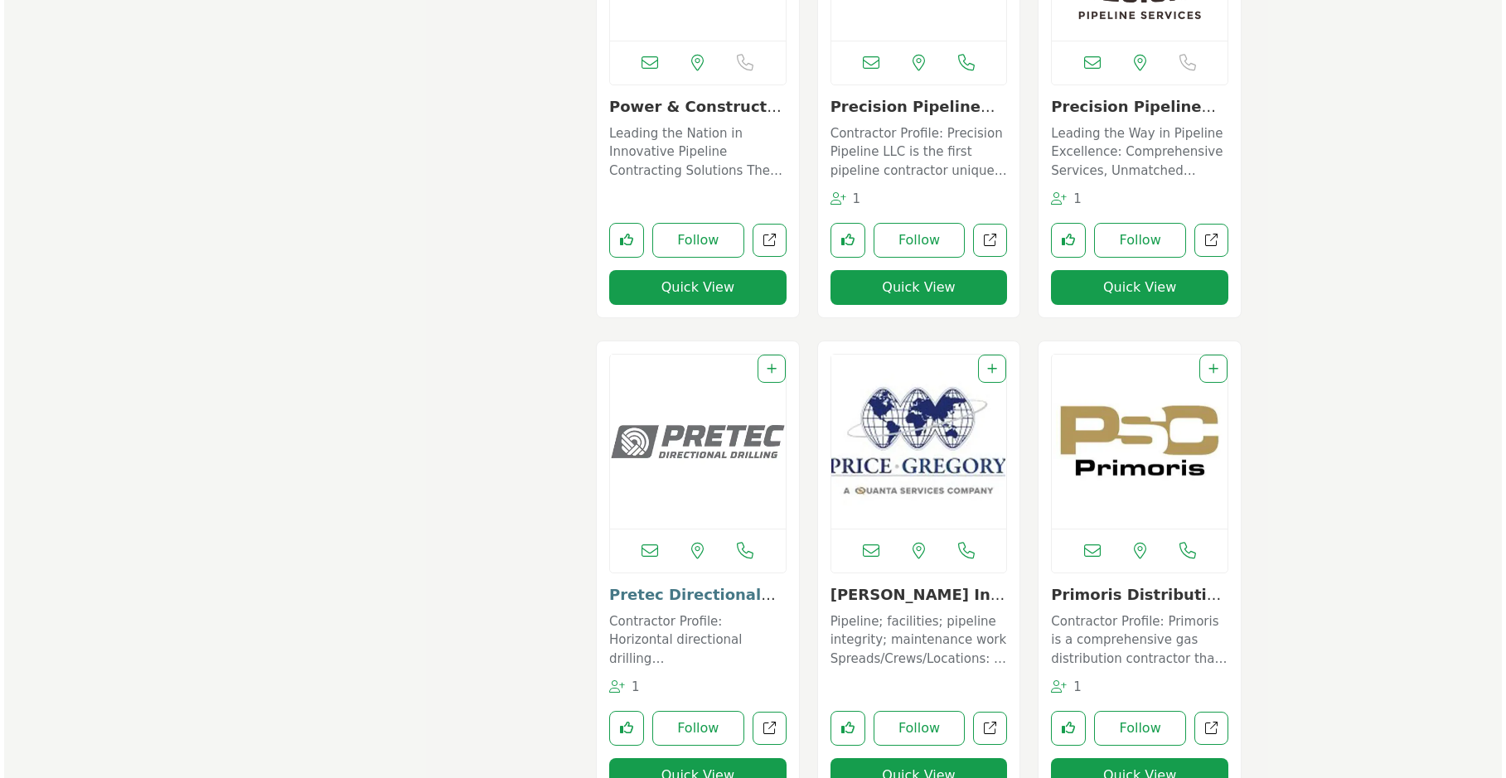
scroll to position [9220, 0]
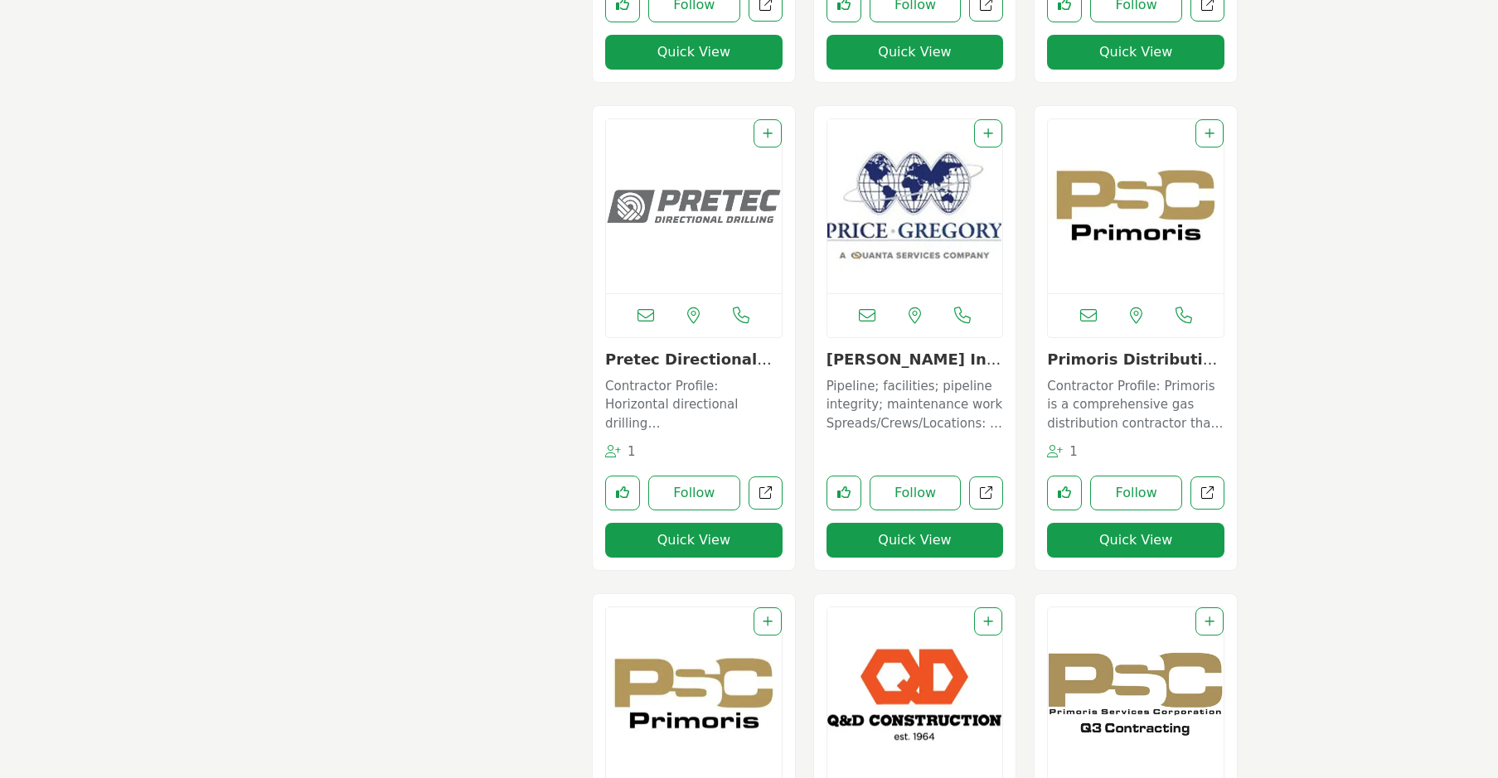
click at [674, 541] on button "Quick View" at bounding box center [693, 540] width 177 height 35
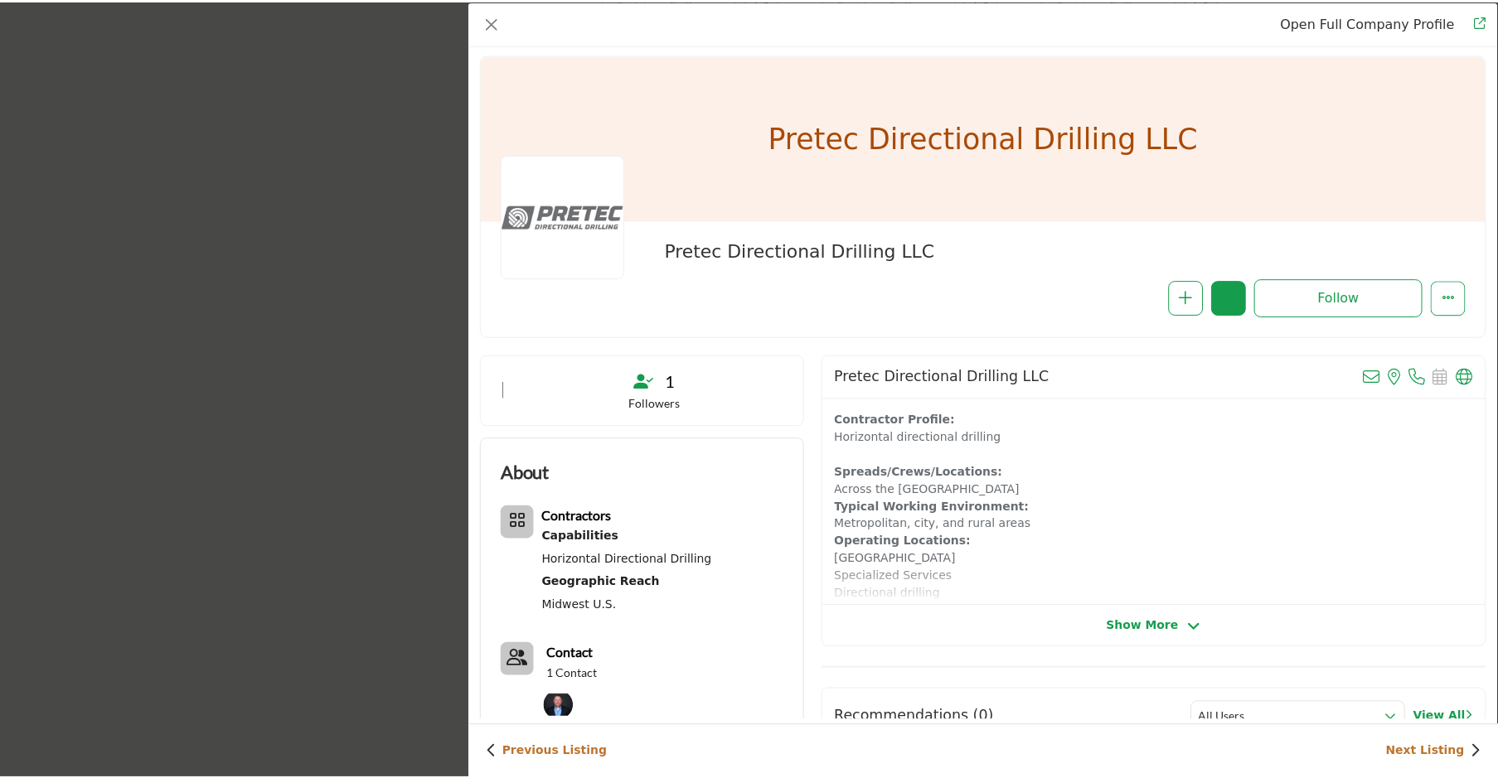
scroll to position [0, 0]
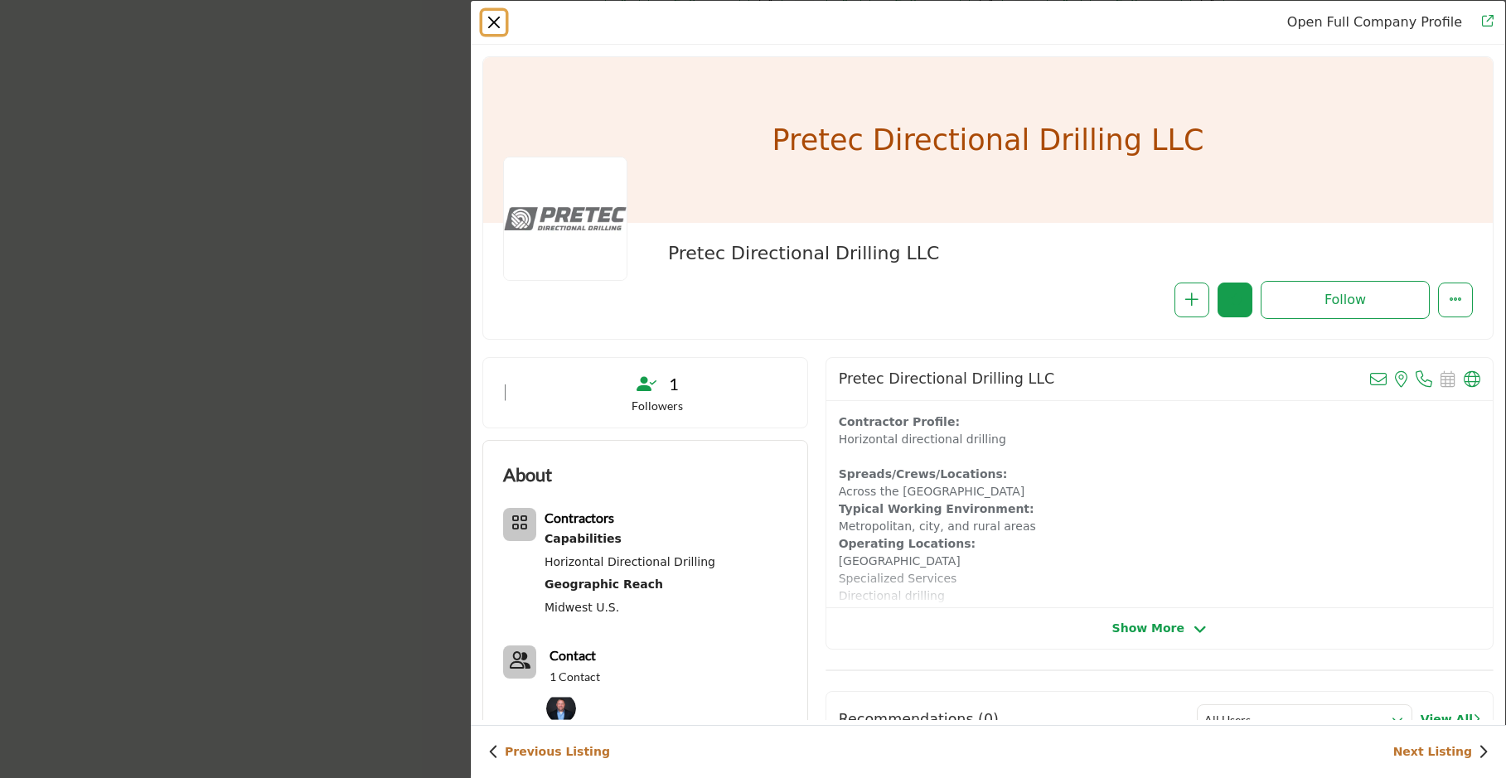
click at [500, 22] on button "Close" at bounding box center [493, 22] width 23 height 23
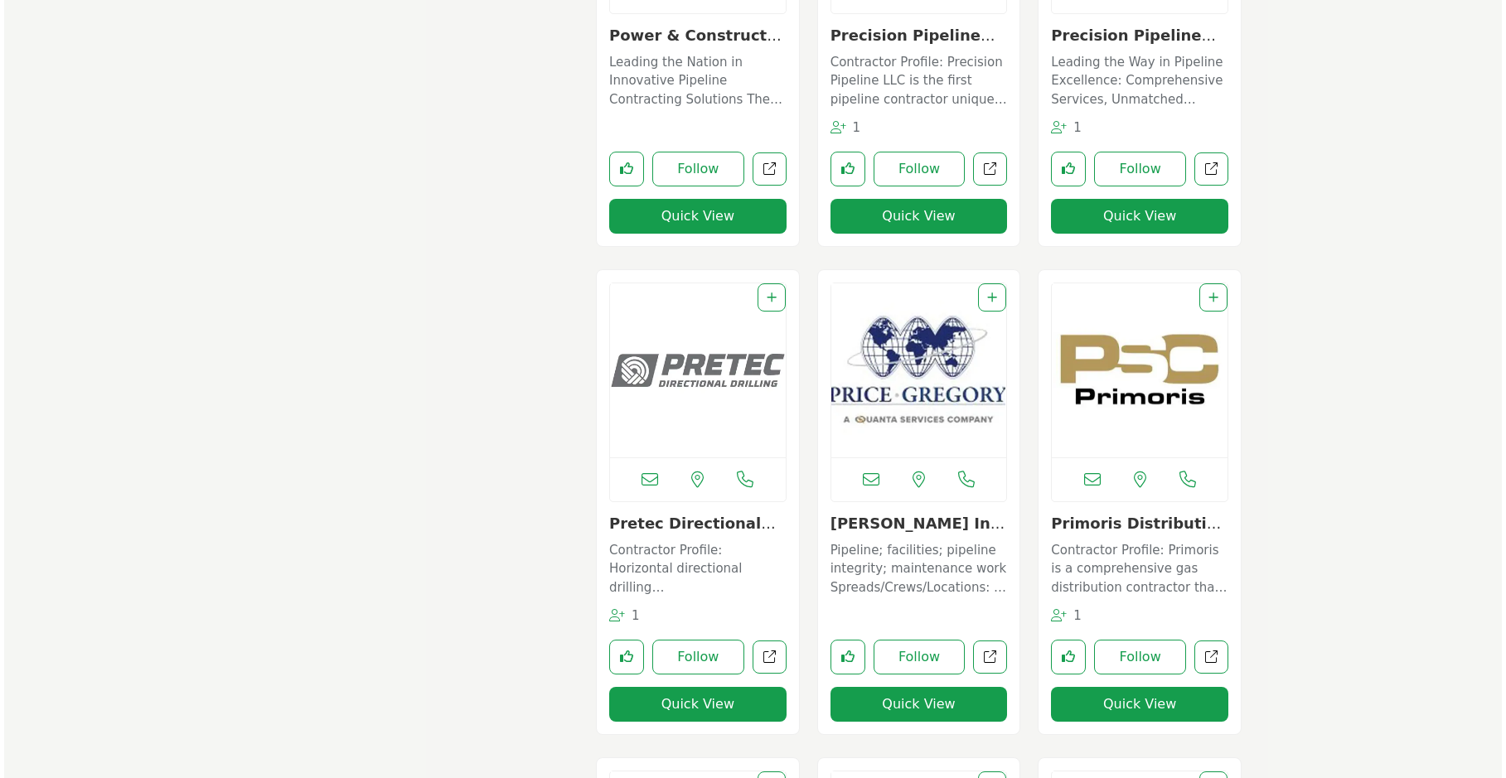
scroll to position [9054, 0]
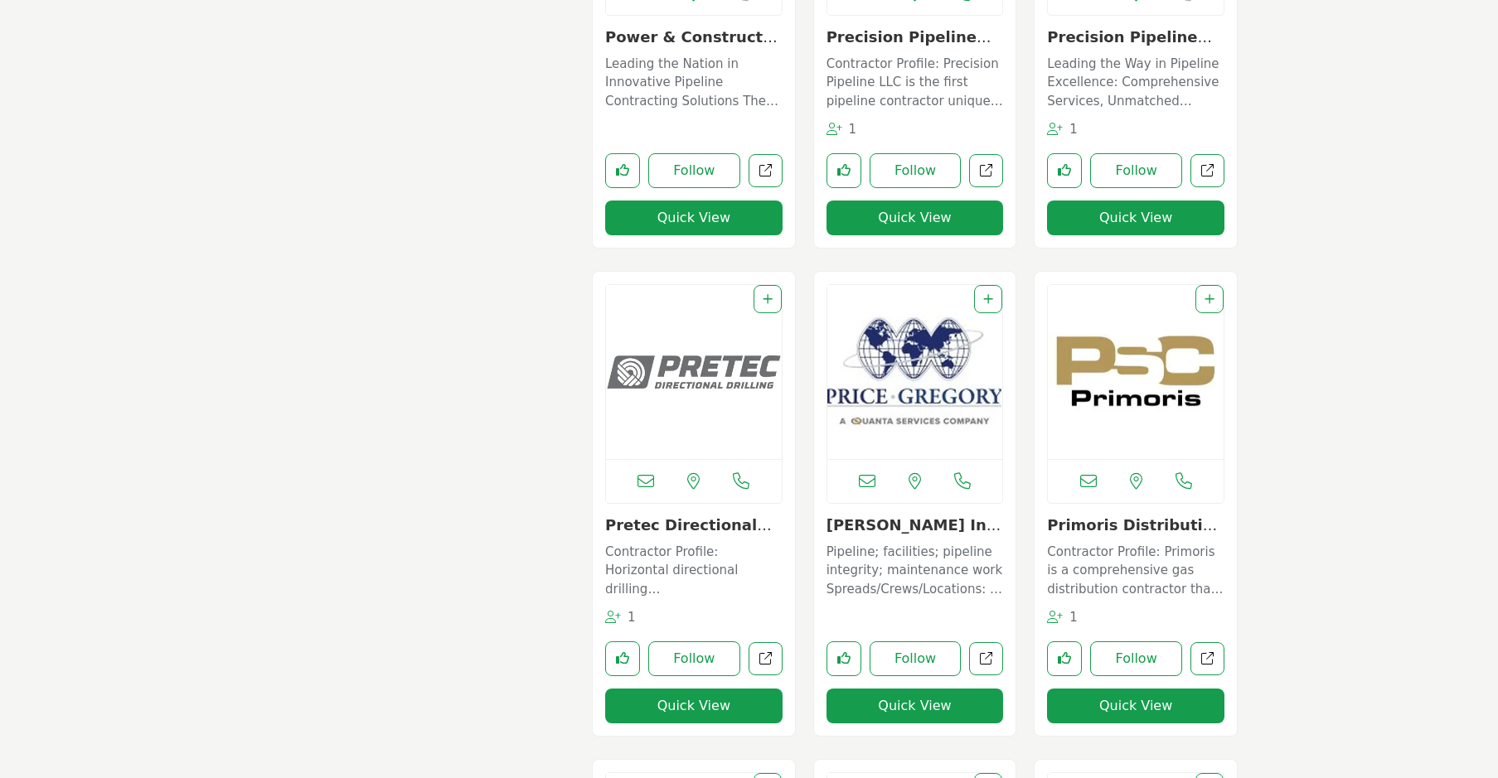
click at [666, 705] on button "Quick View" at bounding box center [693, 706] width 177 height 35
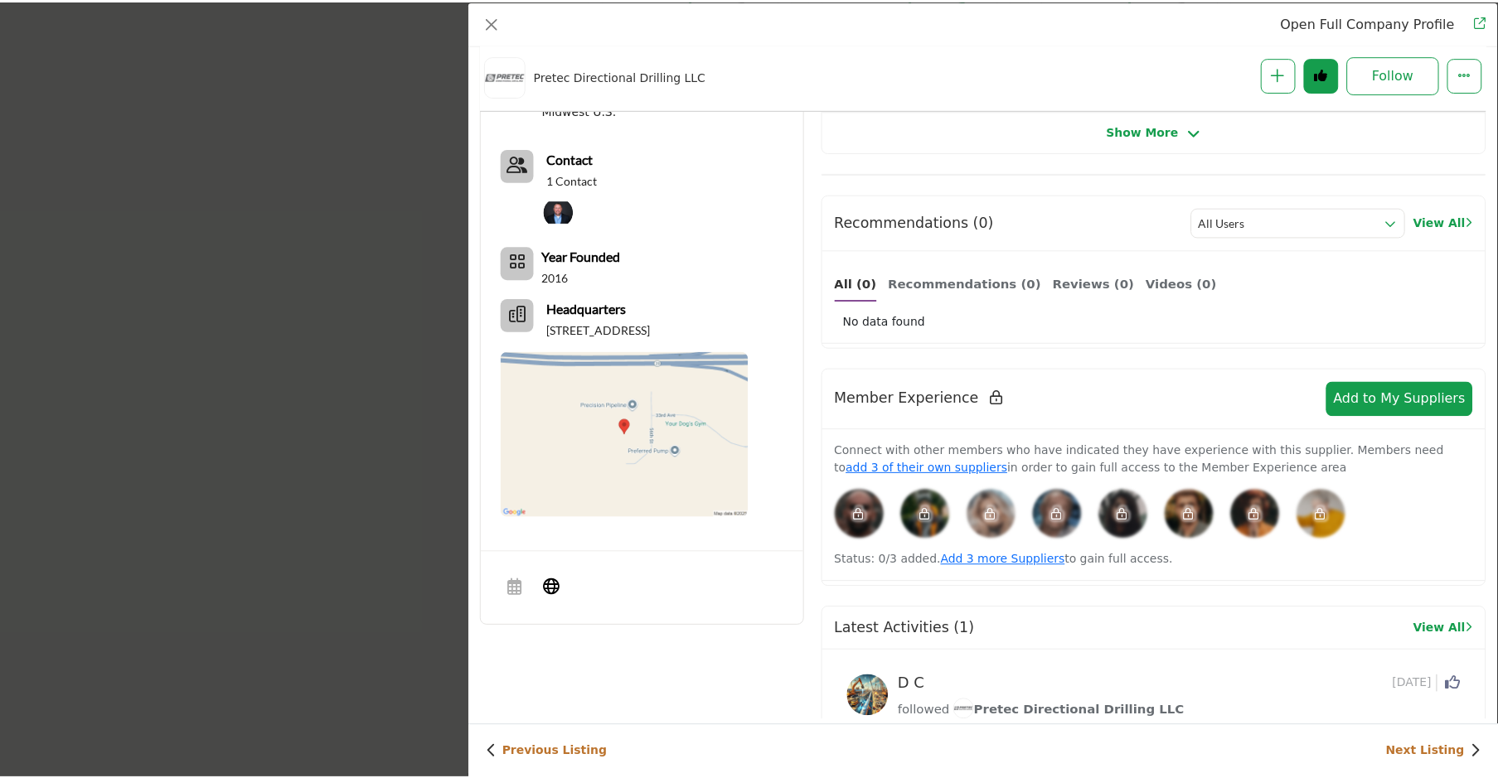
scroll to position [83, 0]
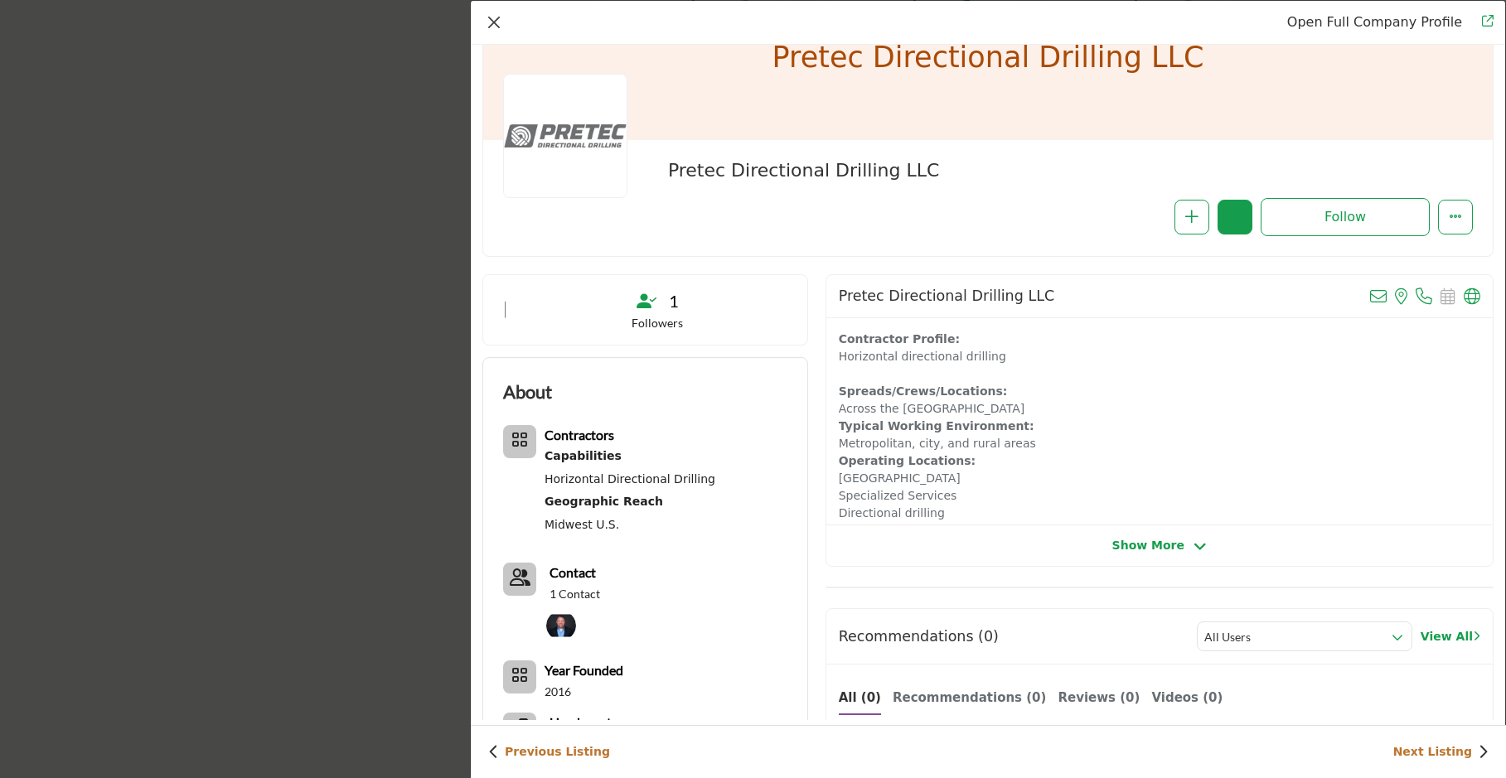
click at [501, 22] on div "Open Full Company Profile" at bounding box center [988, 23] width 1034 height 44
click at [498, 22] on button "Close" at bounding box center [493, 22] width 23 height 23
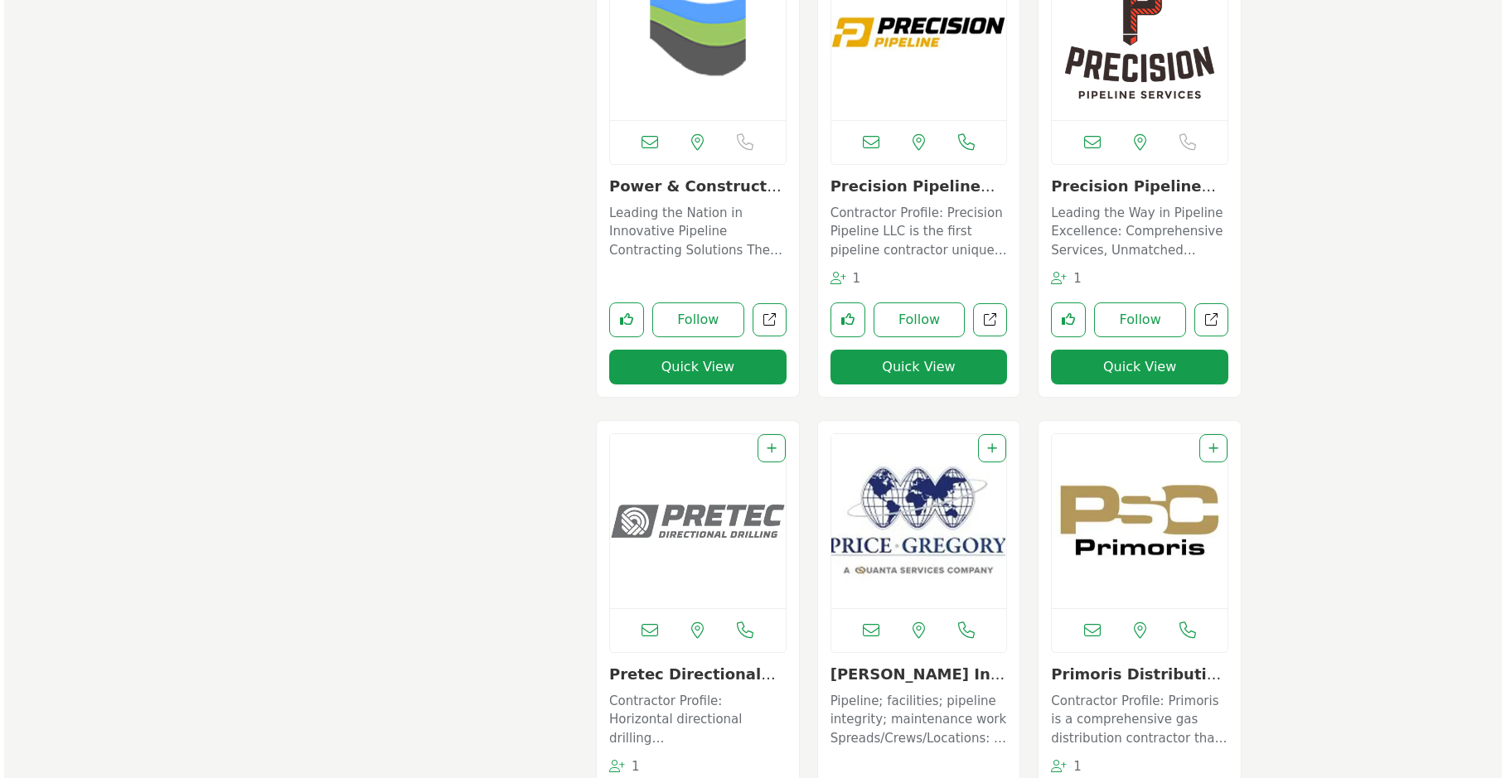
scroll to position [8722, 0]
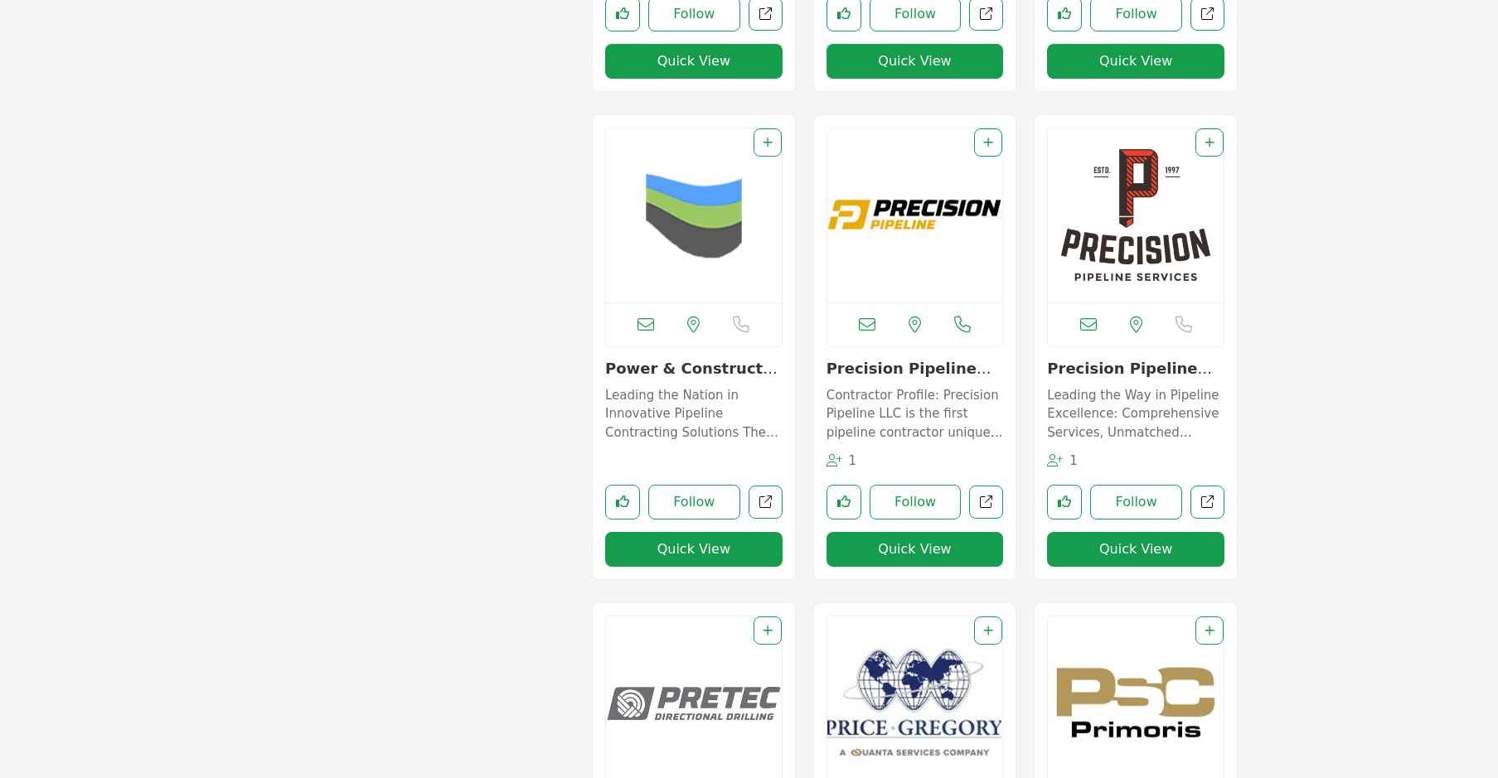
click at [685, 546] on button "Quick View" at bounding box center [693, 549] width 177 height 35
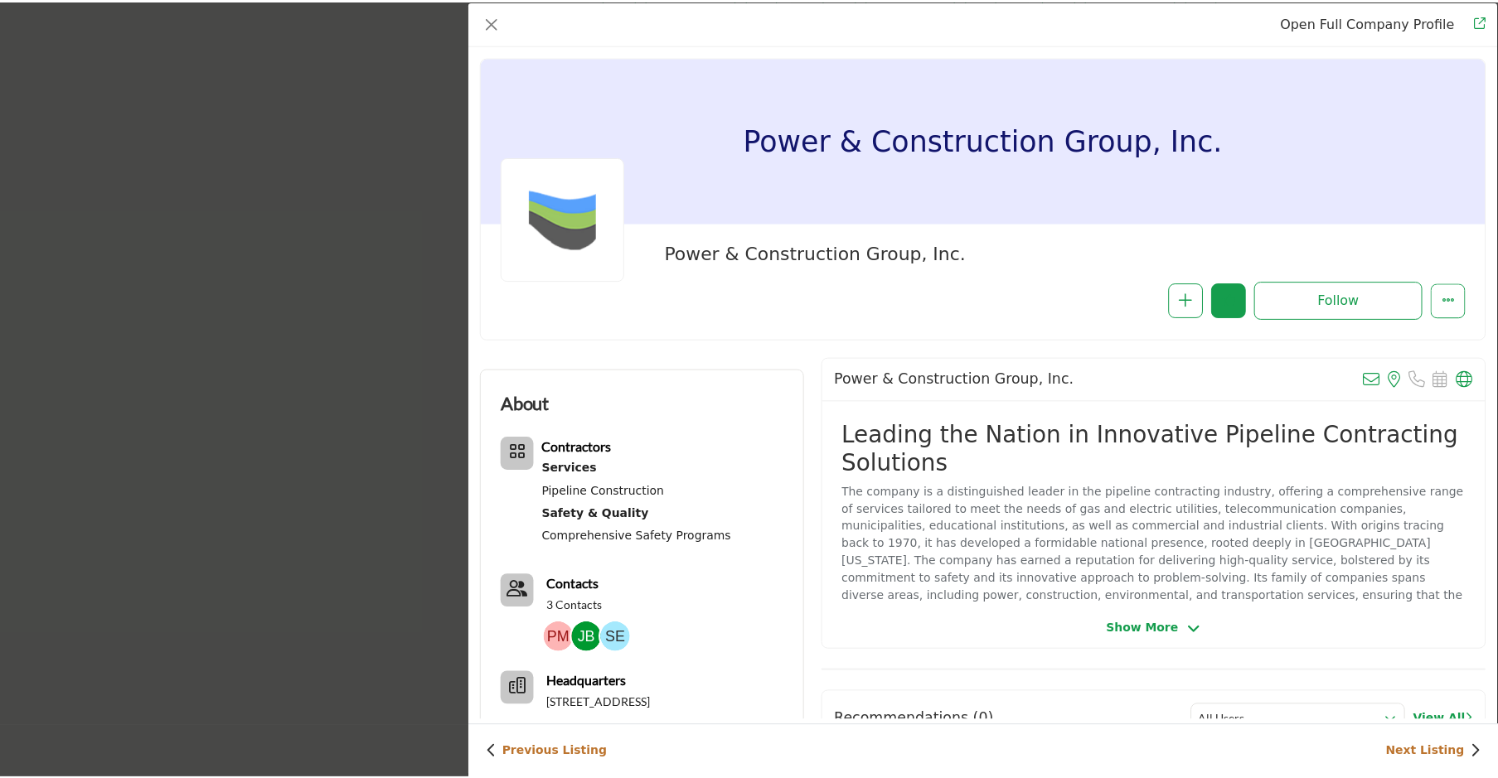
scroll to position [399, 0]
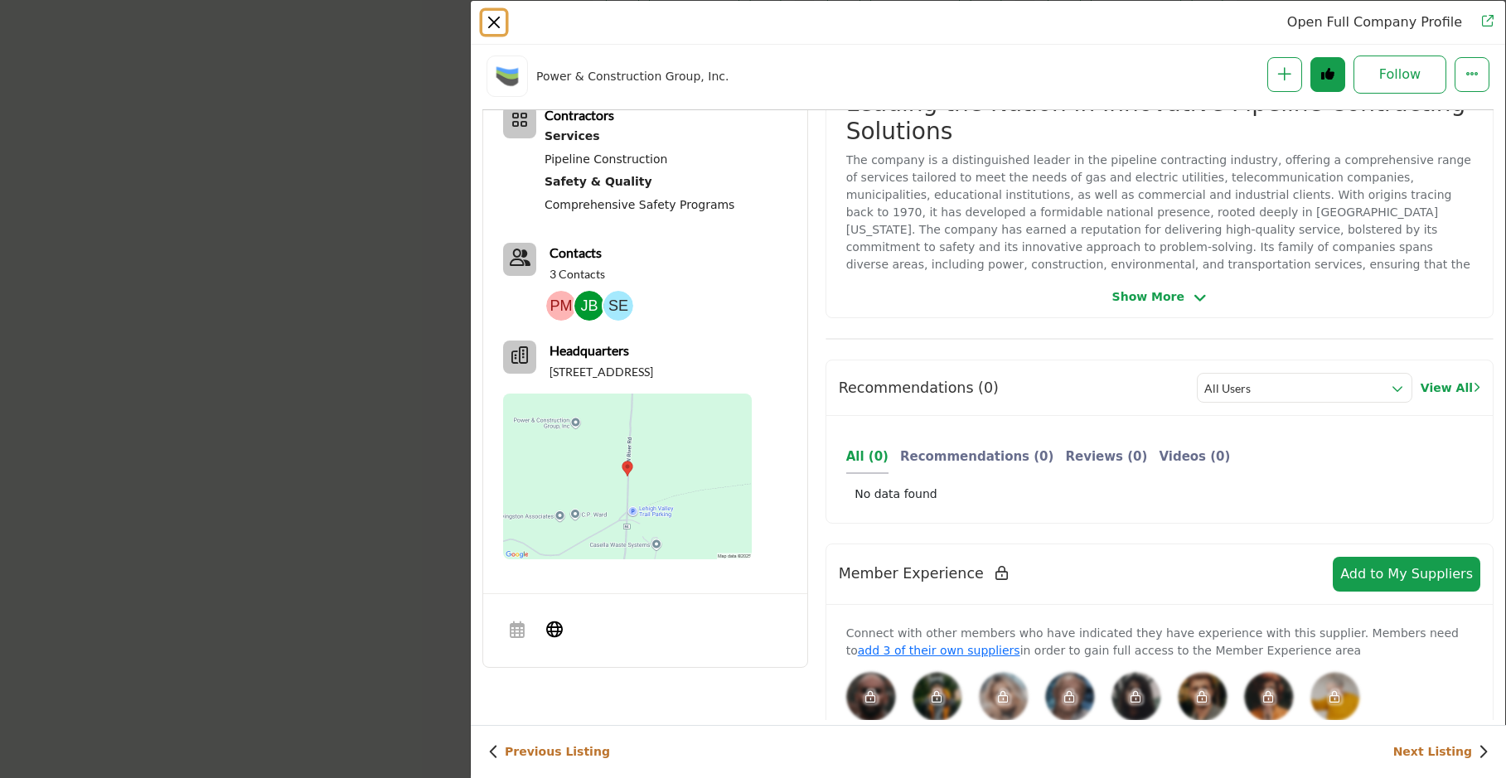
click at [498, 23] on button "Close" at bounding box center [493, 22] width 23 height 23
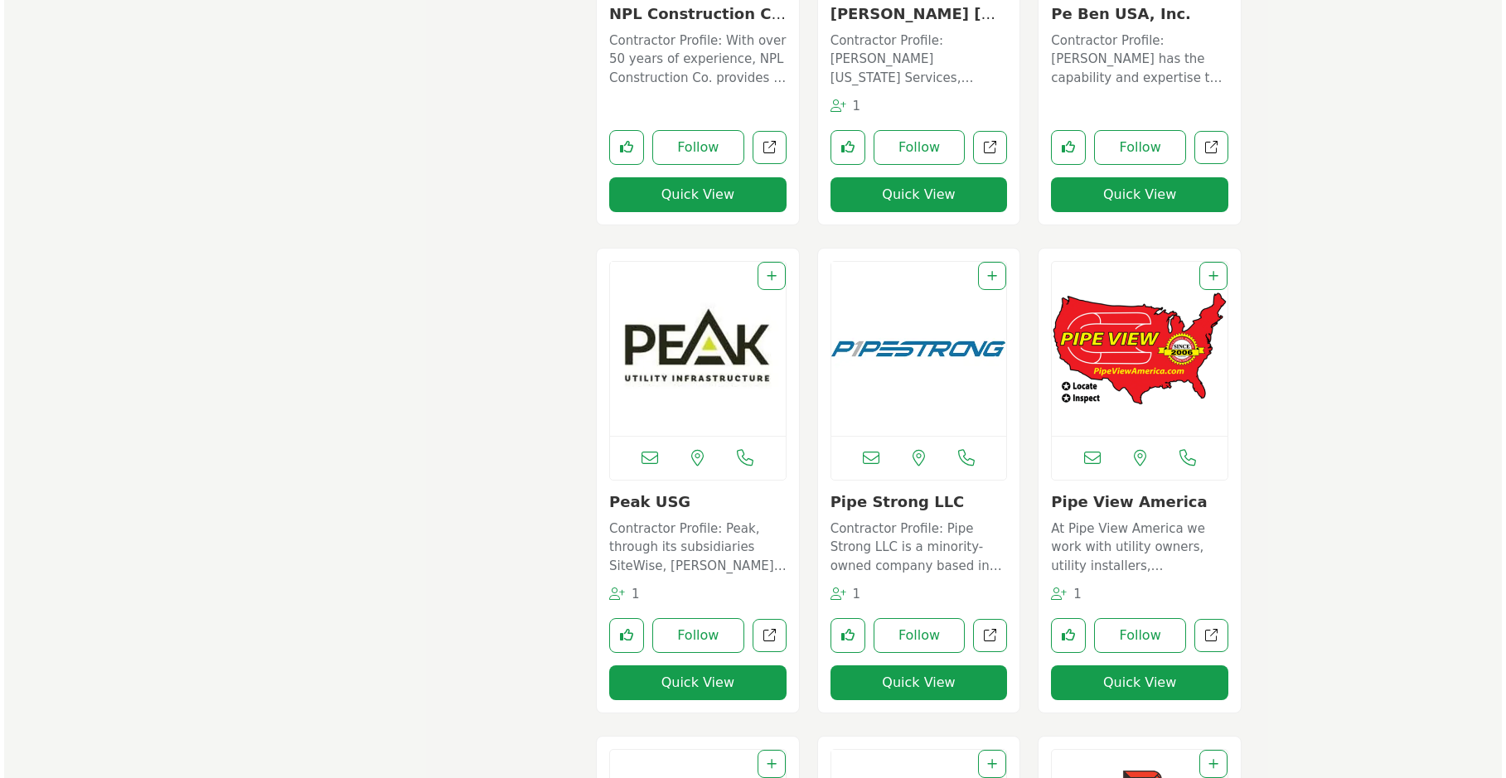
scroll to position [8225, 0]
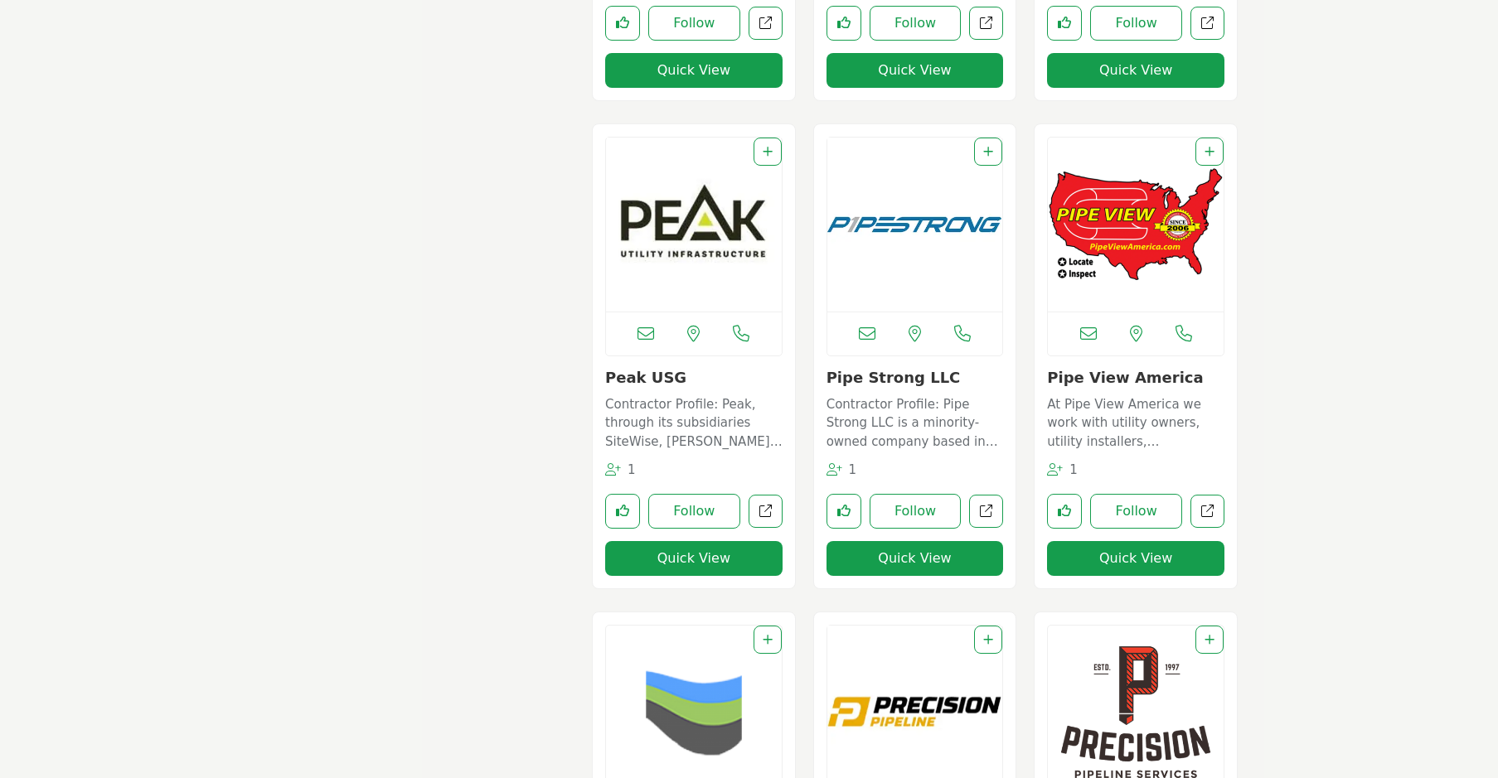
click at [1138, 560] on button "Quick View" at bounding box center [1135, 558] width 177 height 35
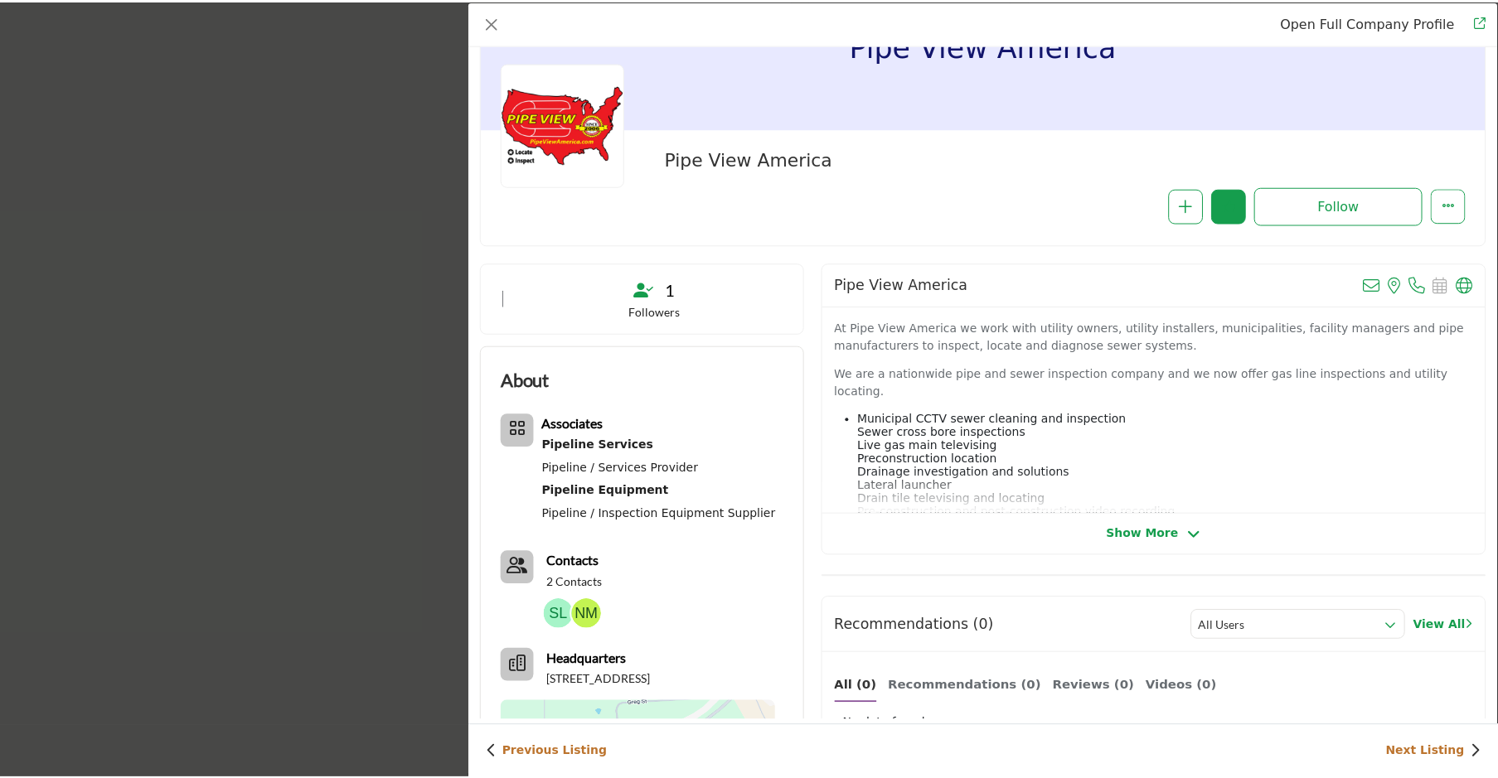
scroll to position [0, 0]
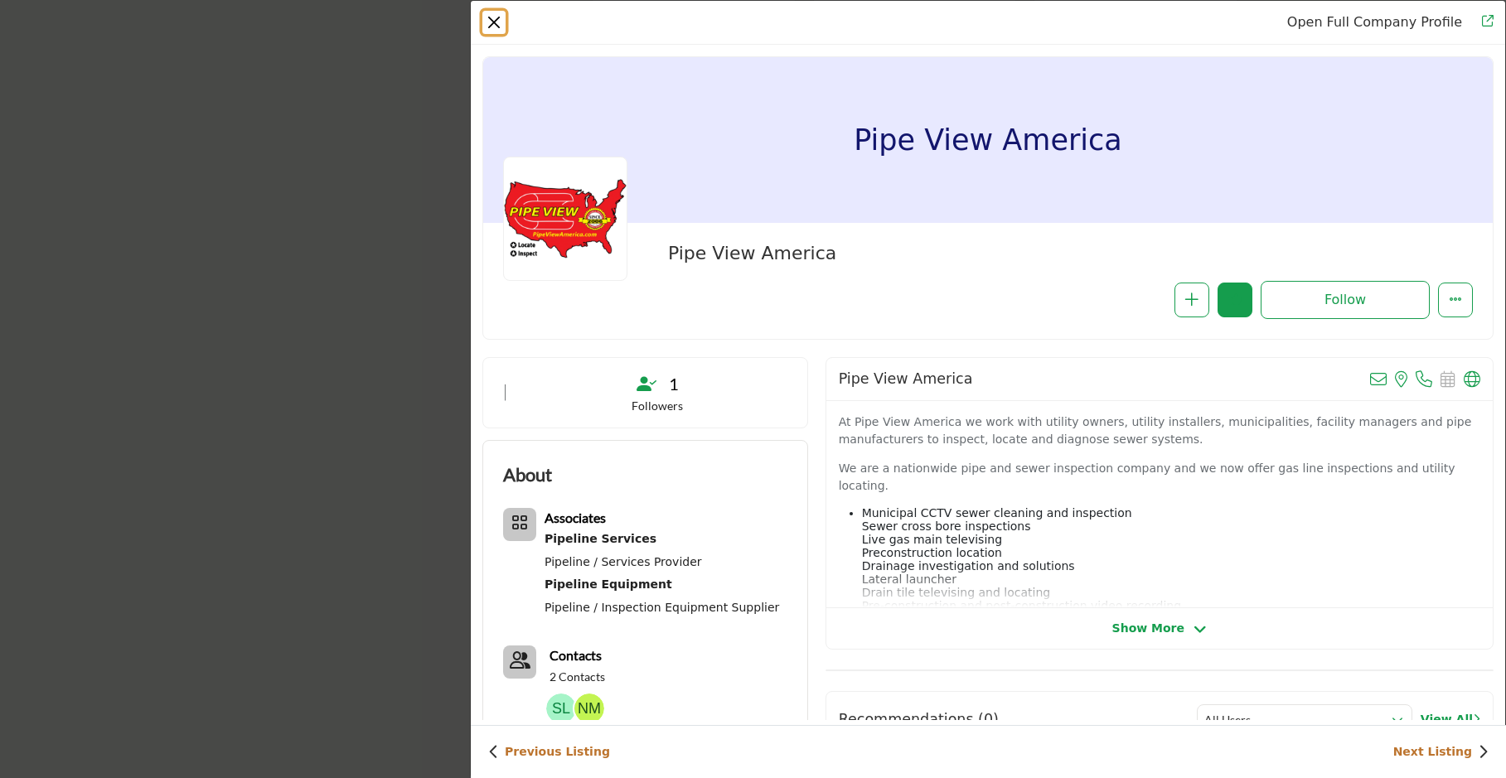
click at [495, 22] on button "Close" at bounding box center [493, 22] width 23 height 23
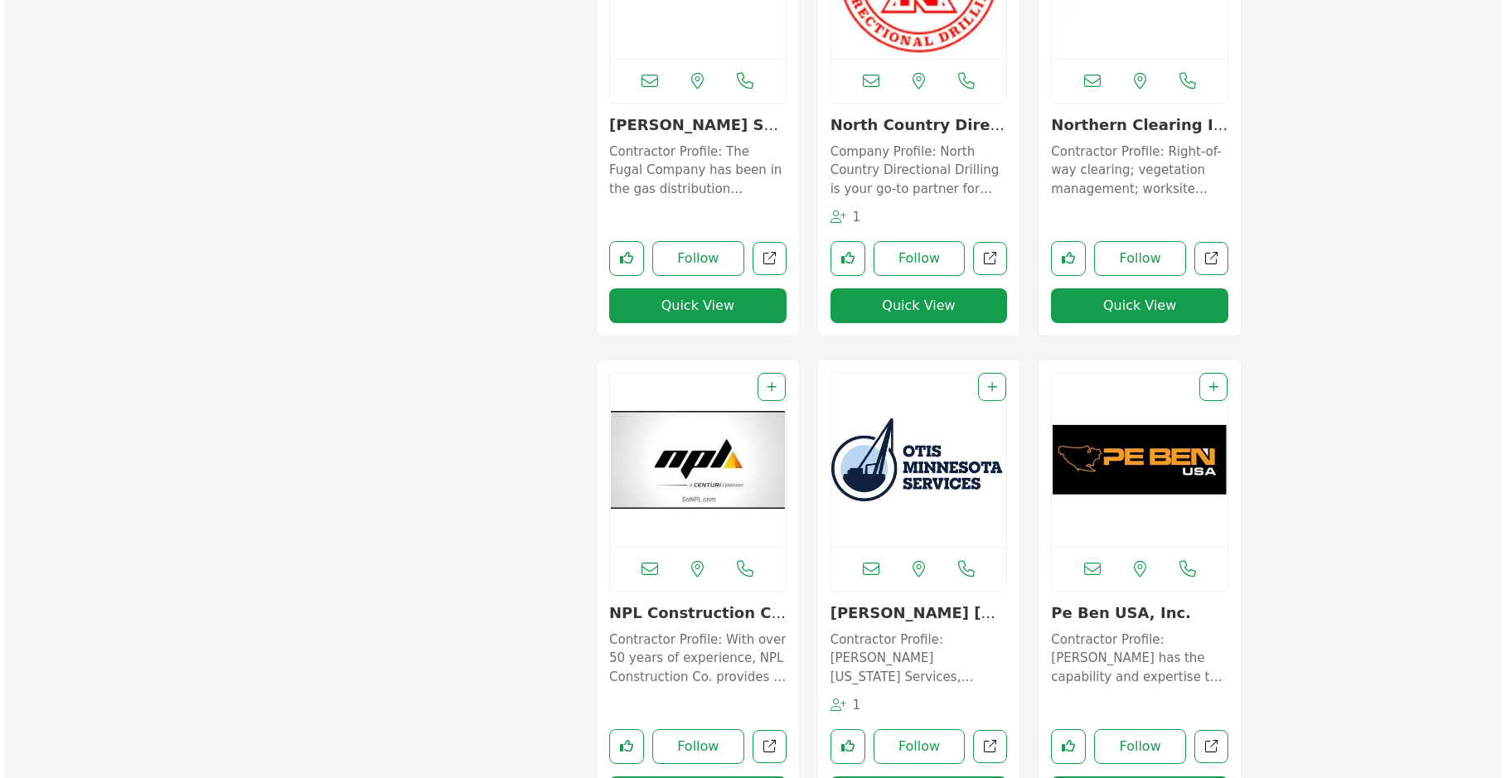
scroll to position [7396, 0]
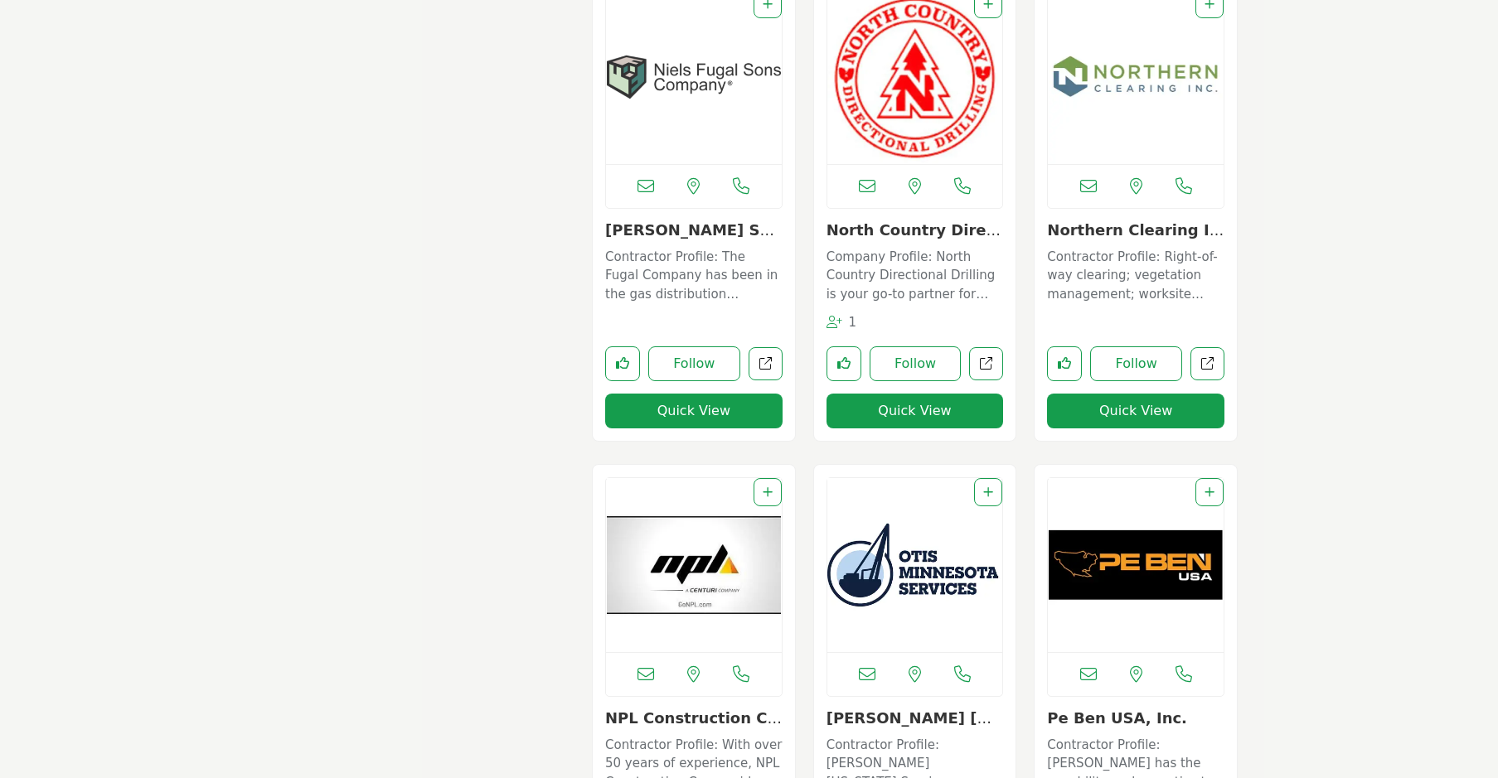
click at [898, 405] on button "Quick View" at bounding box center [914, 411] width 177 height 35
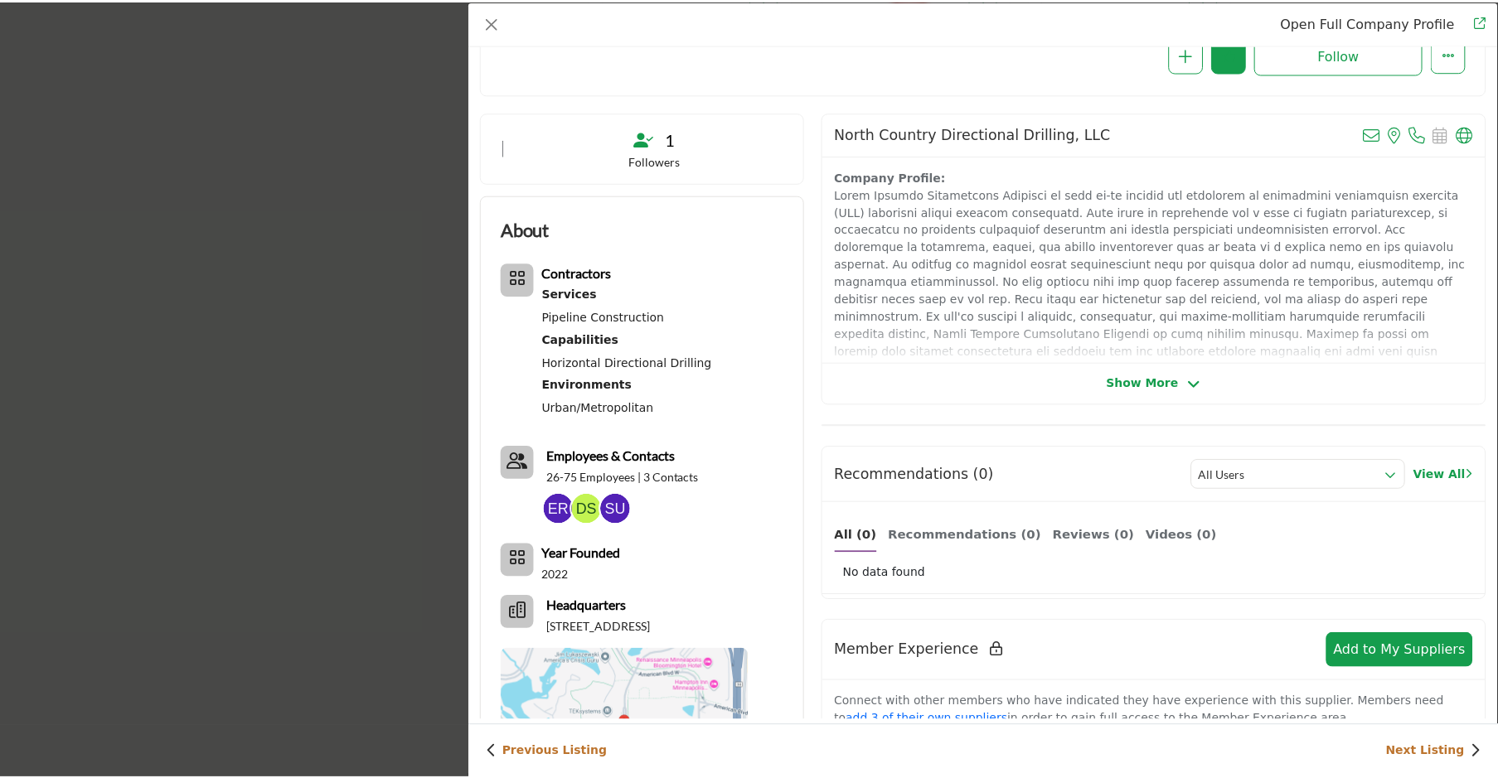
scroll to position [249, 0]
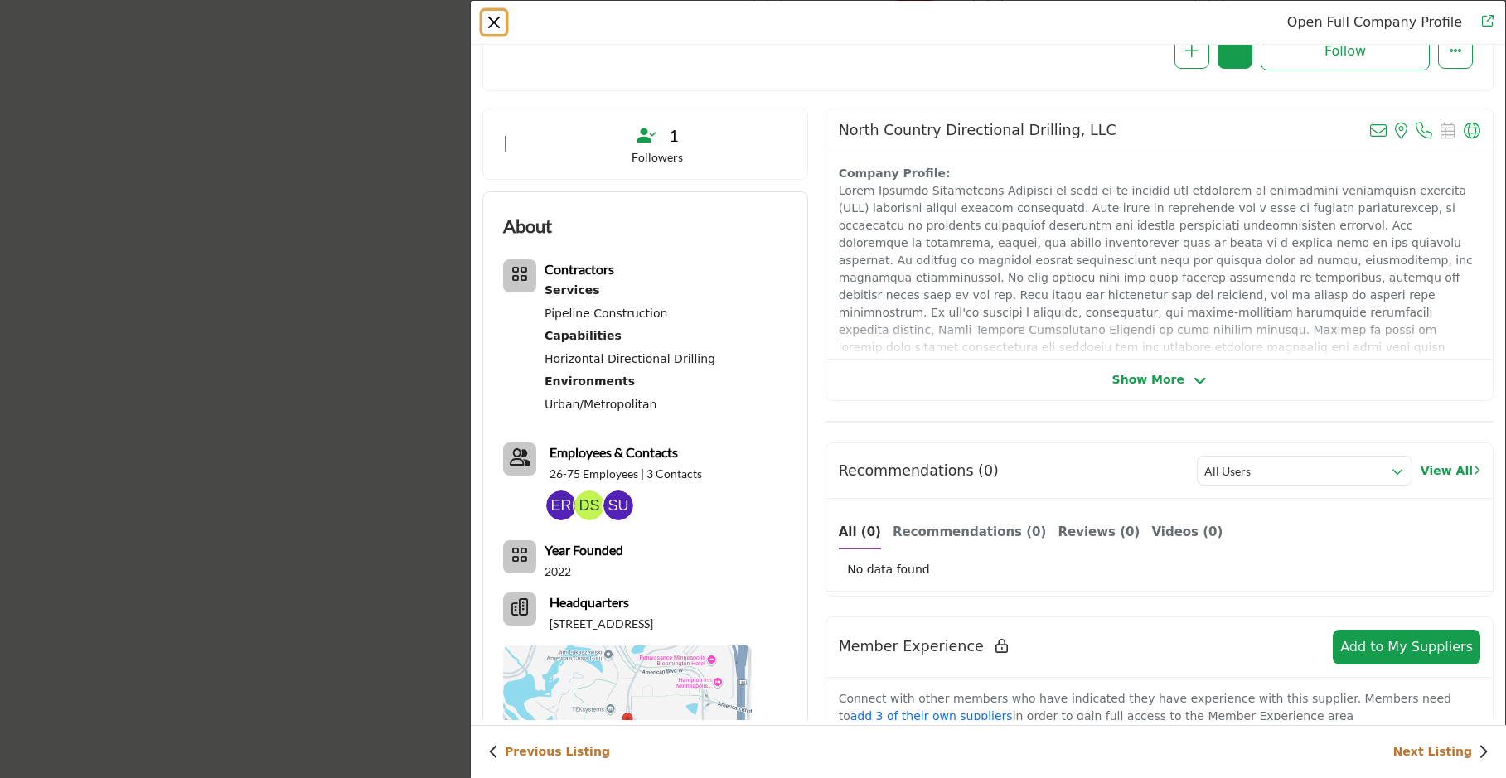
click at [487, 22] on button "Close" at bounding box center [493, 22] width 23 height 23
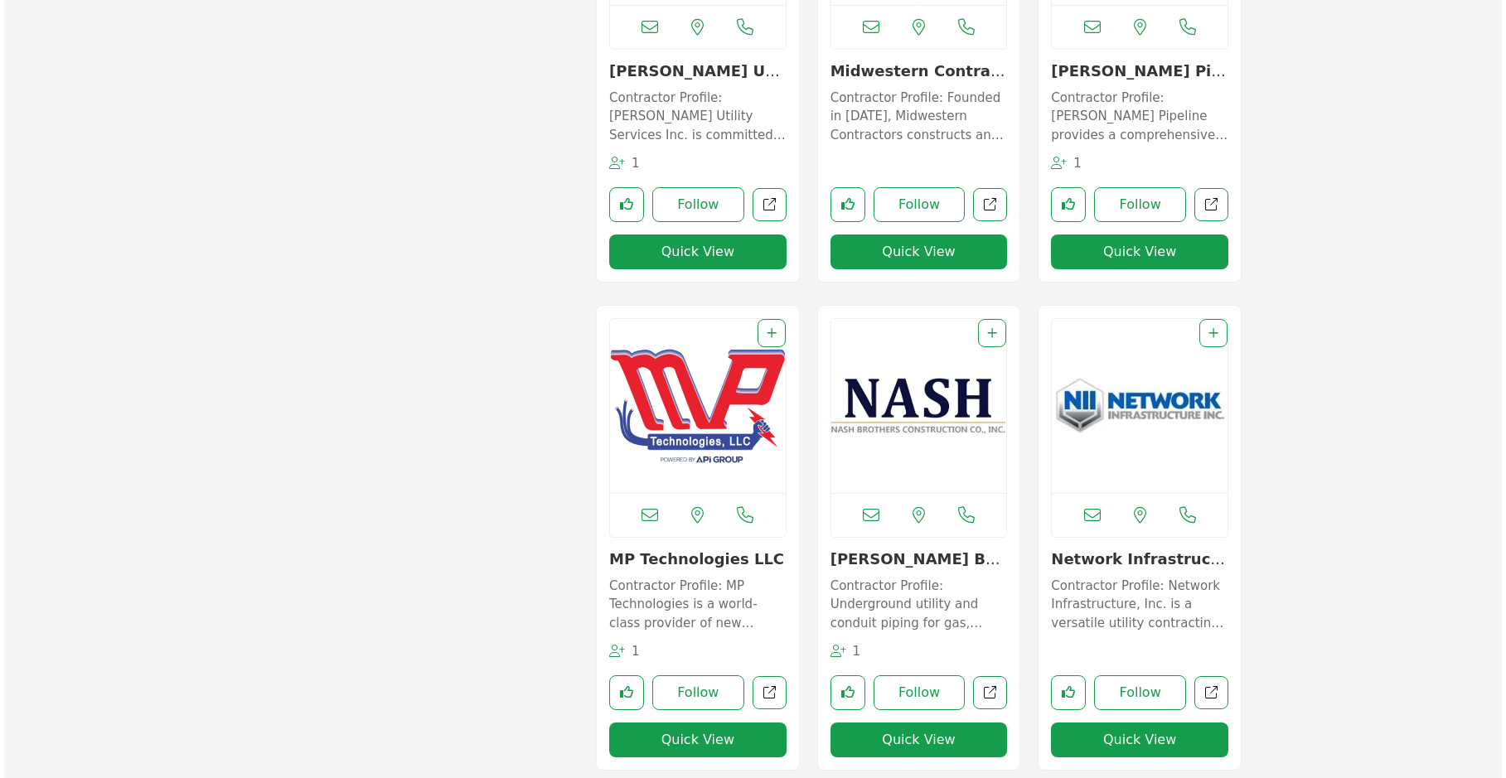
scroll to position [6733, 0]
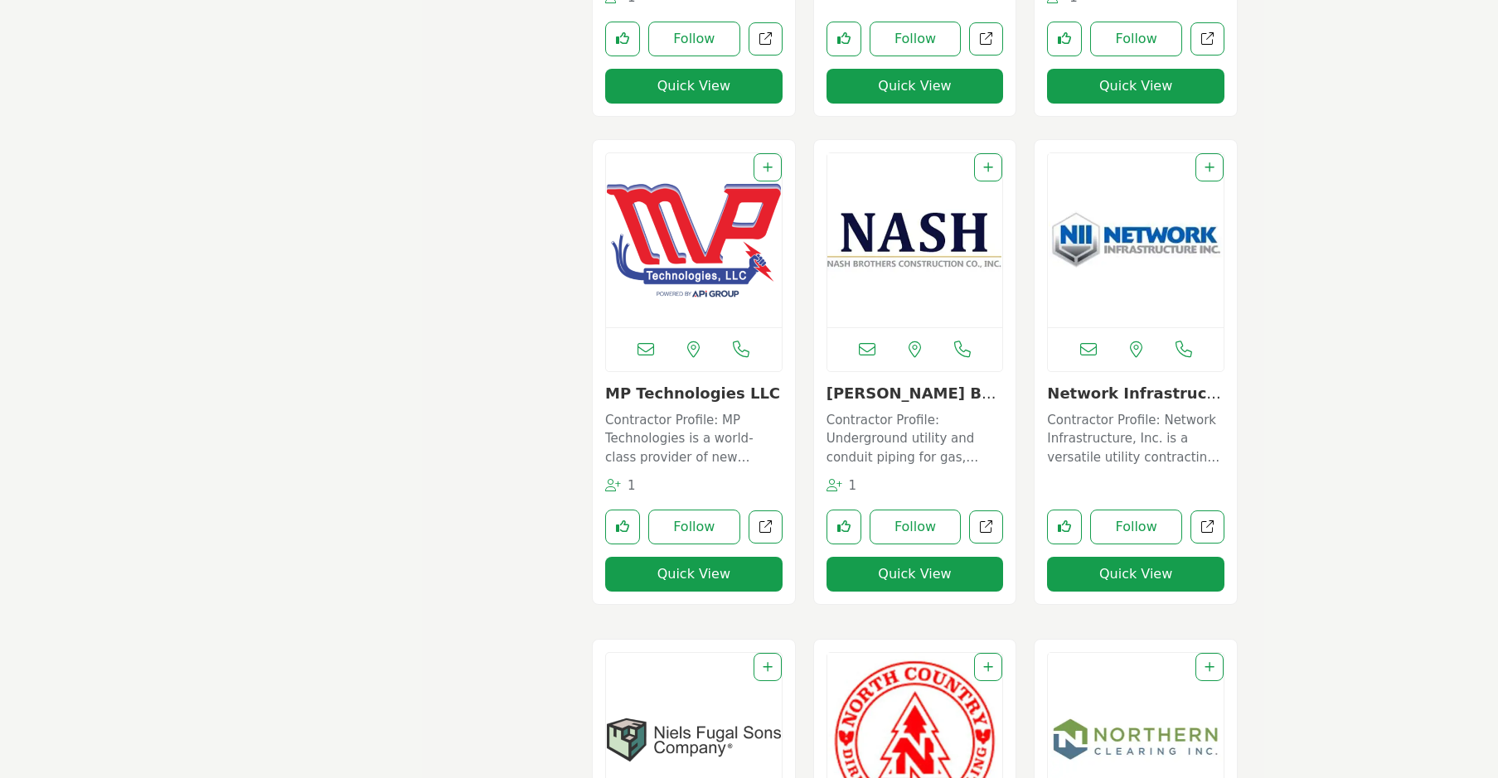
click at [917, 578] on button "Quick View" at bounding box center [914, 574] width 177 height 35
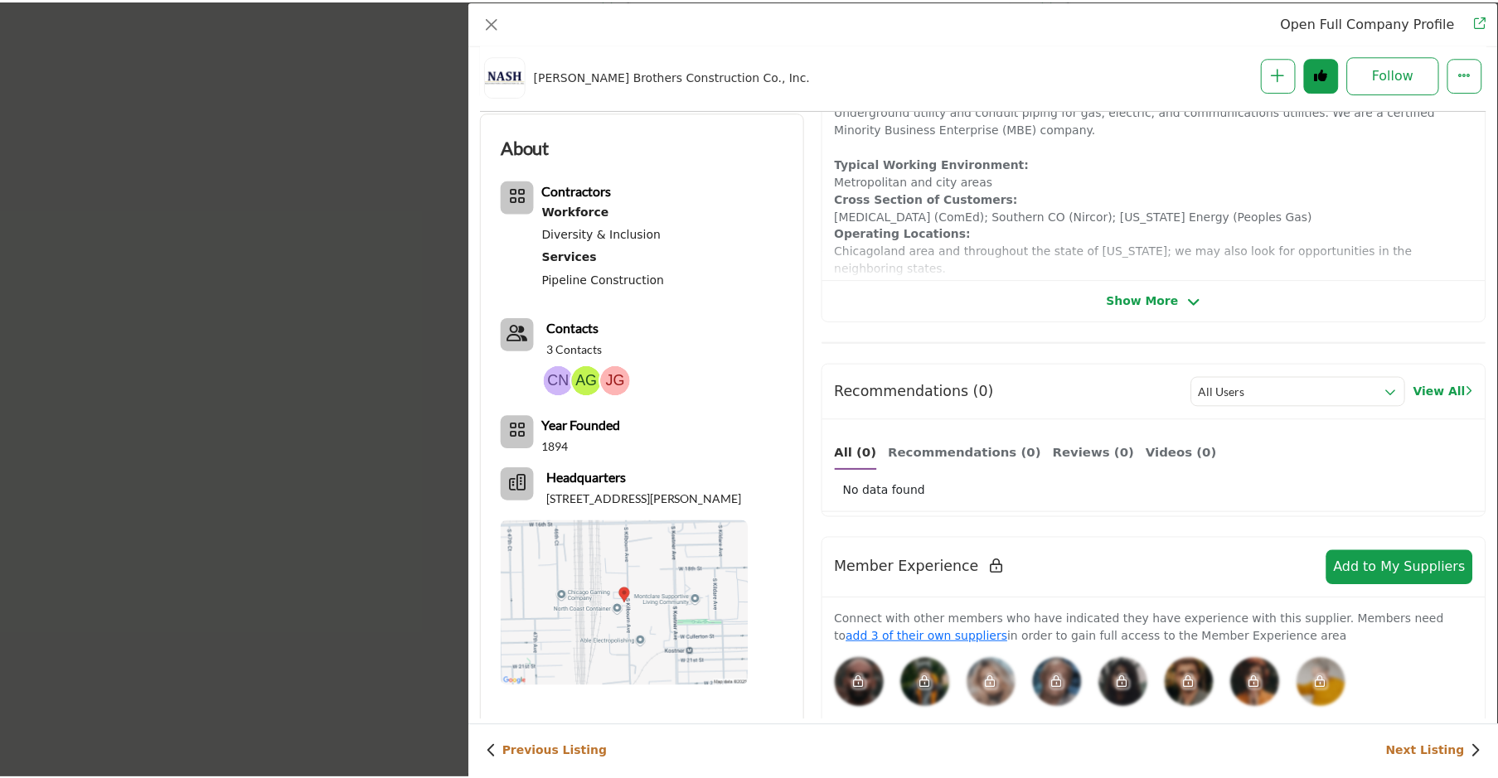
scroll to position [249, 0]
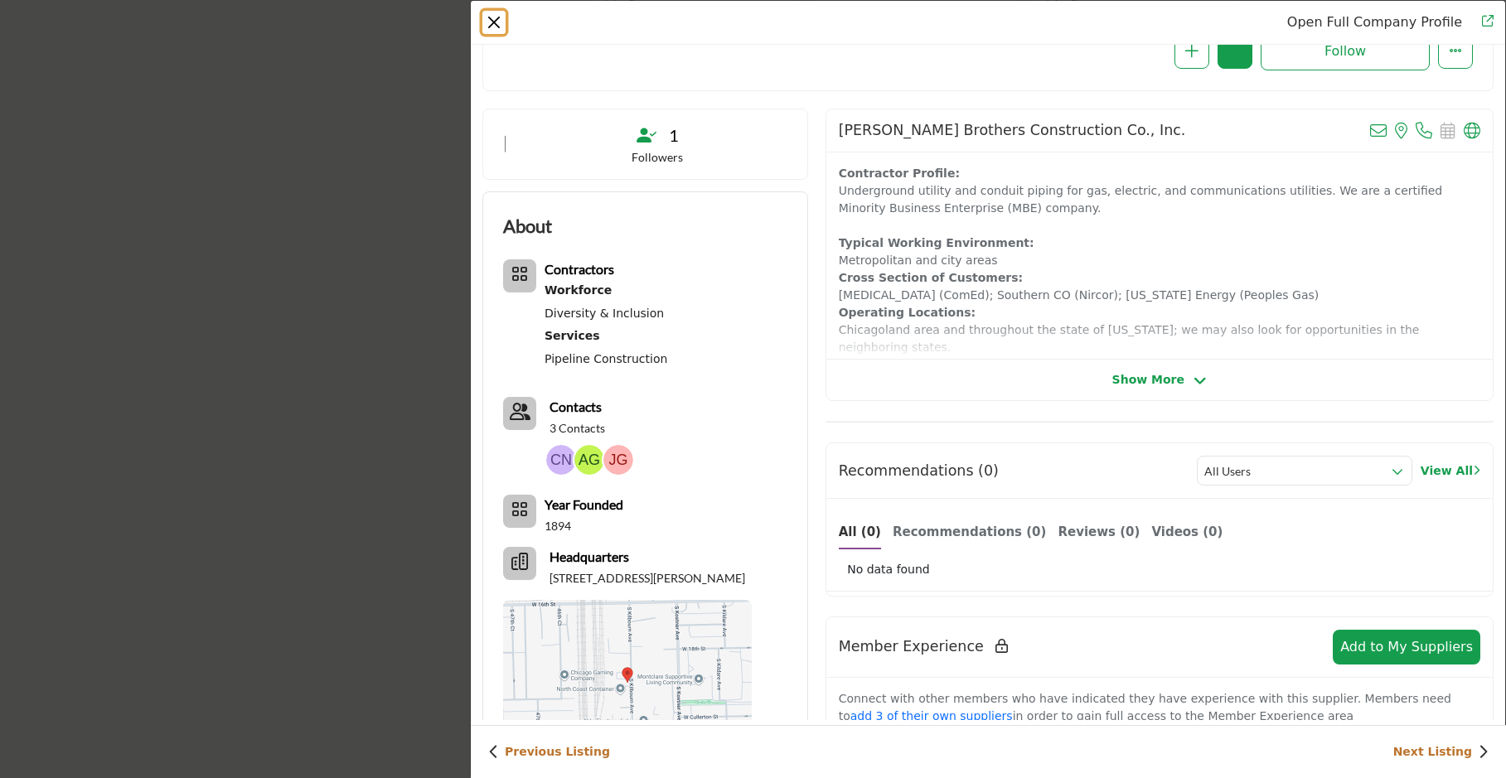
click at [496, 19] on button "Close" at bounding box center [493, 22] width 23 height 23
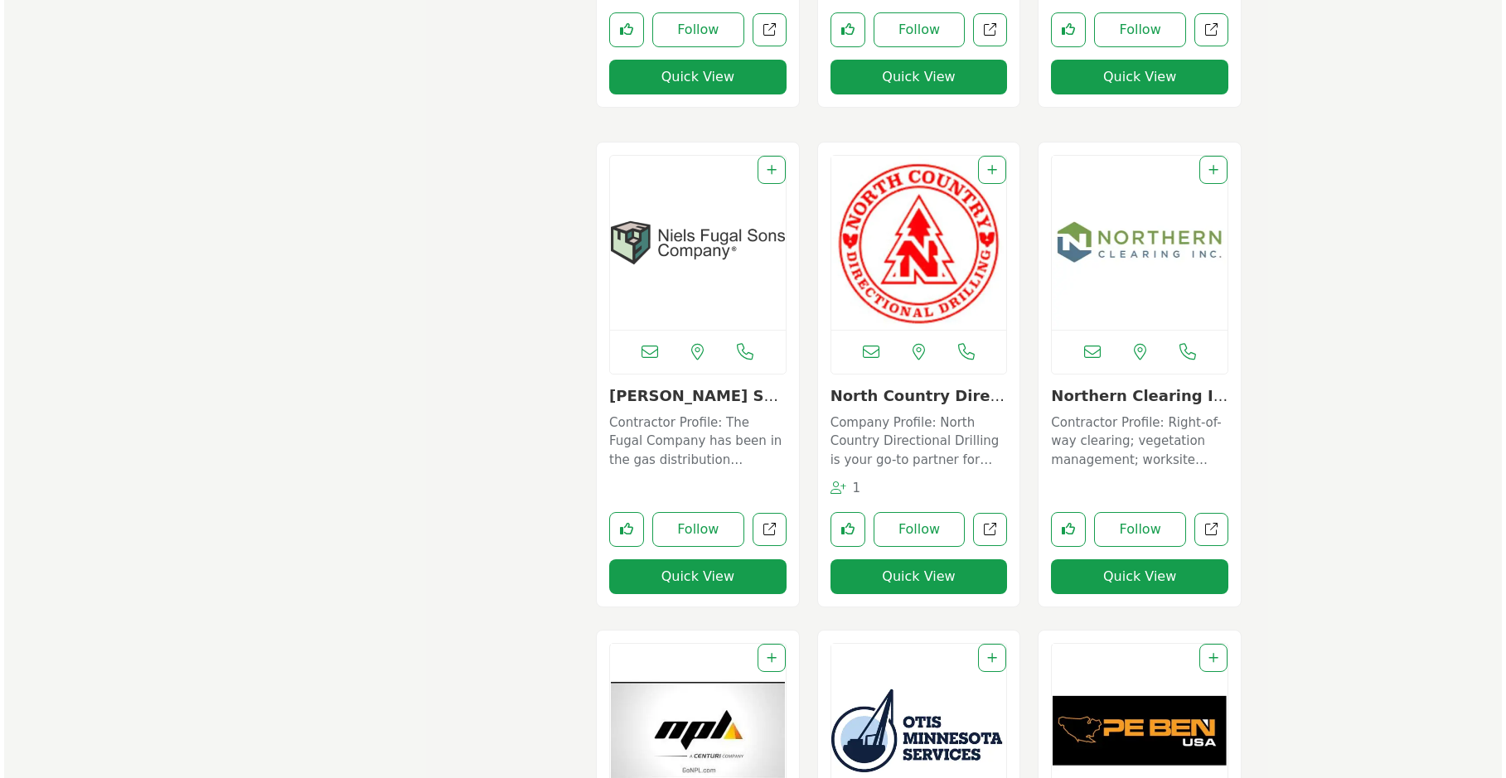
scroll to position [7645, 0]
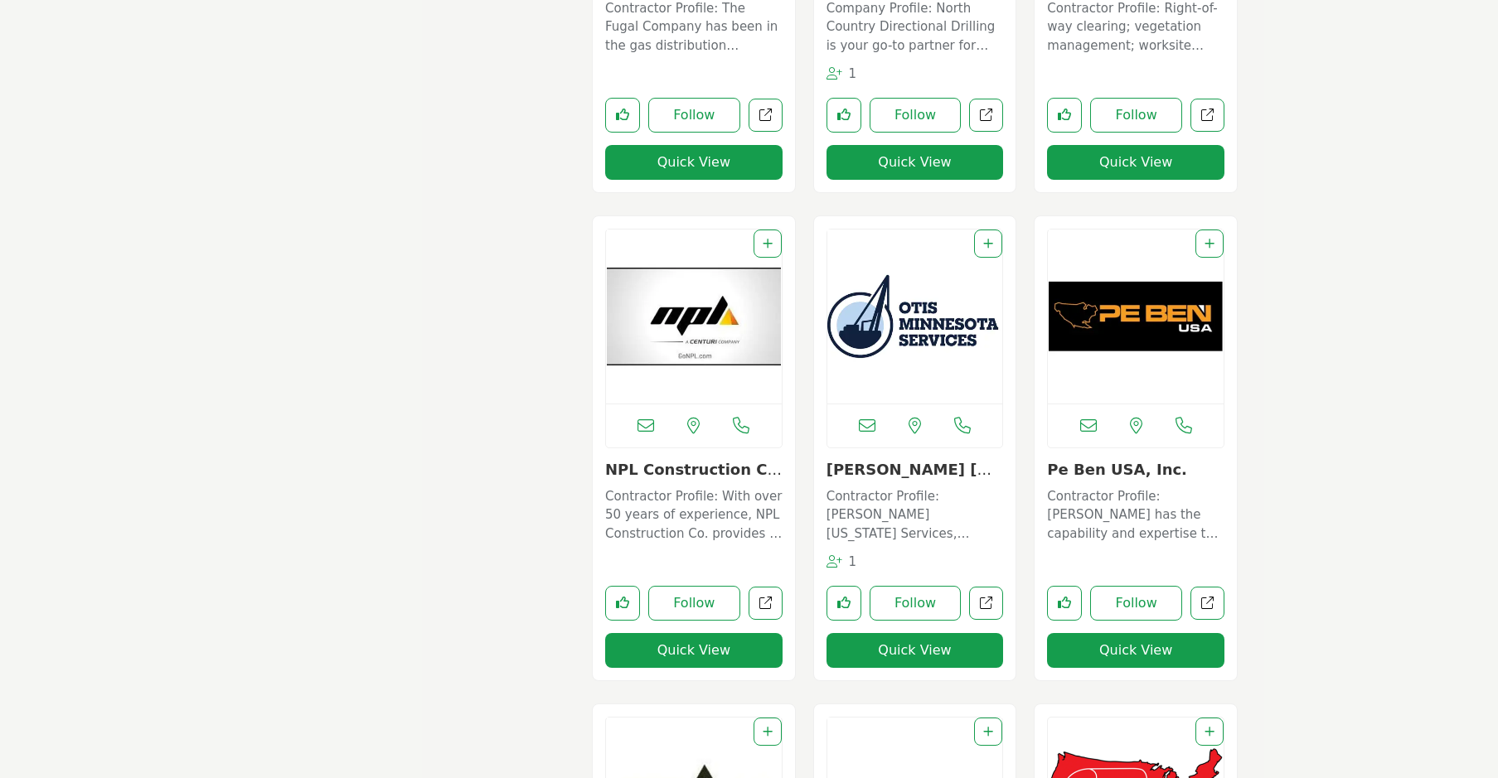
click at [1145, 654] on button "Quick View" at bounding box center [1135, 650] width 177 height 35
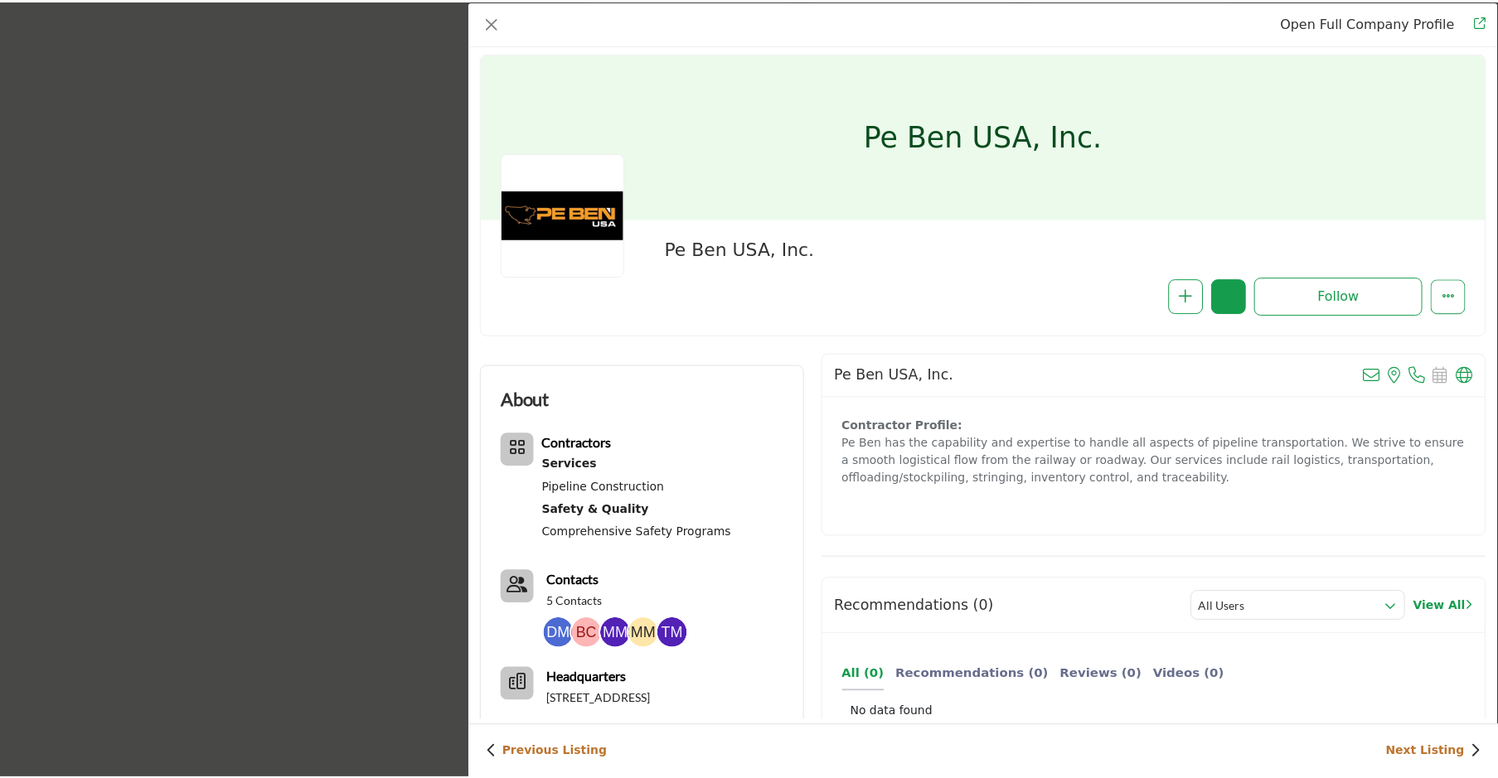
scroll to position [0, 0]
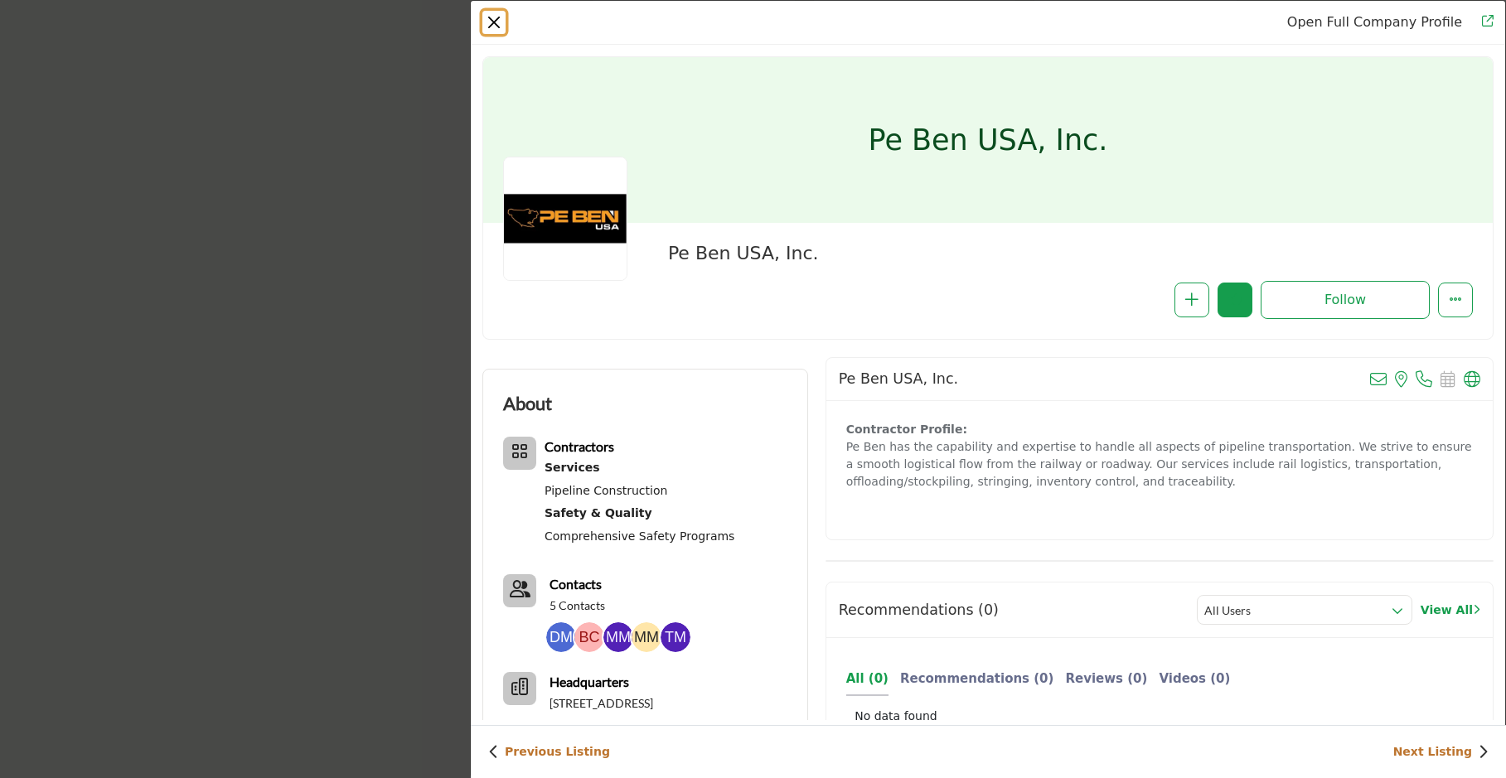
click at [489, 19] on button "Close" at bounding box center [493, 22] width 23 height 23
